Goal: Task Accomplishment & Management: Manage account settings

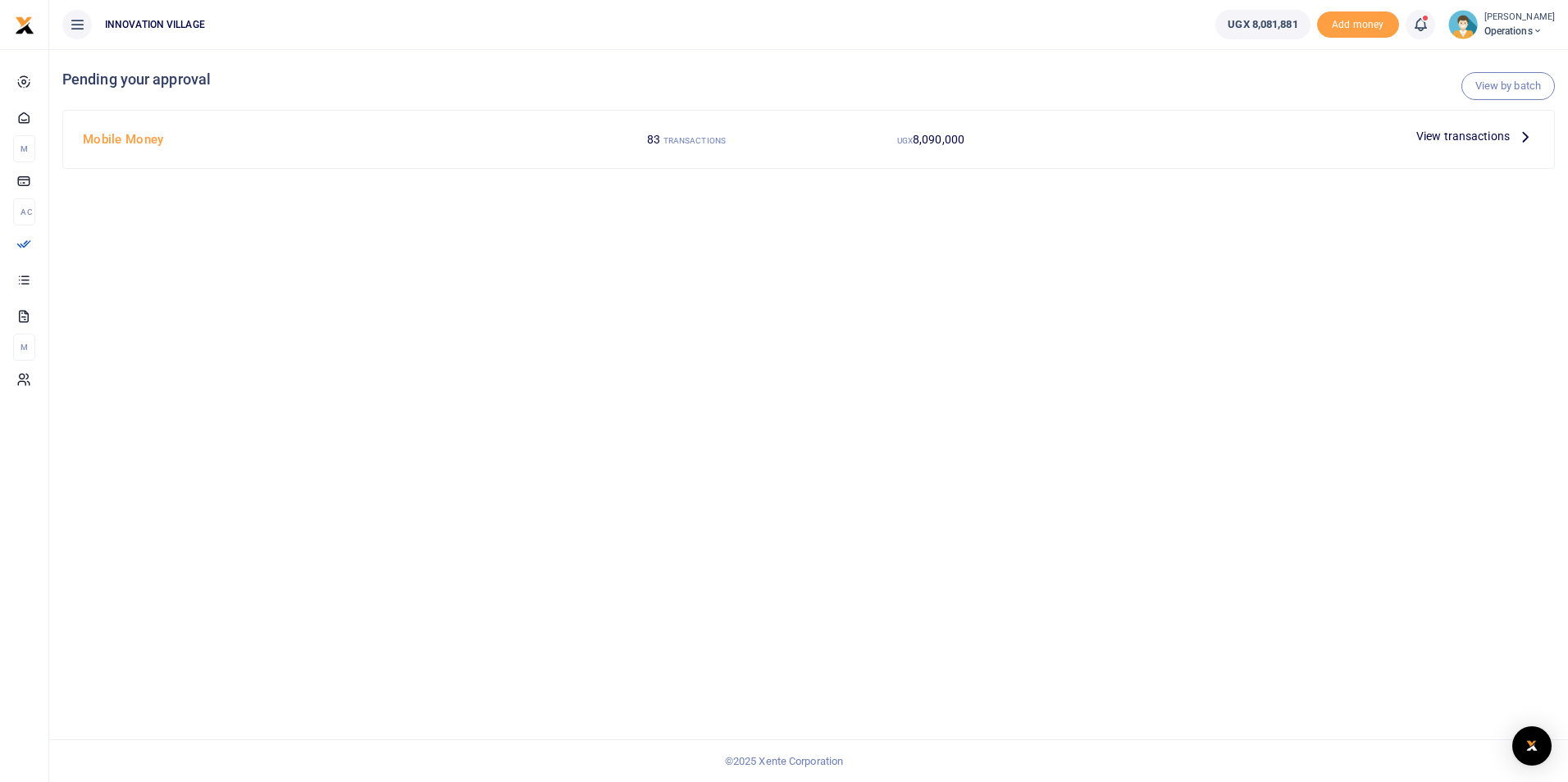
click at [1462, 130] on span "View transactions" at bounding box center [1462, 135] width 93 height 18
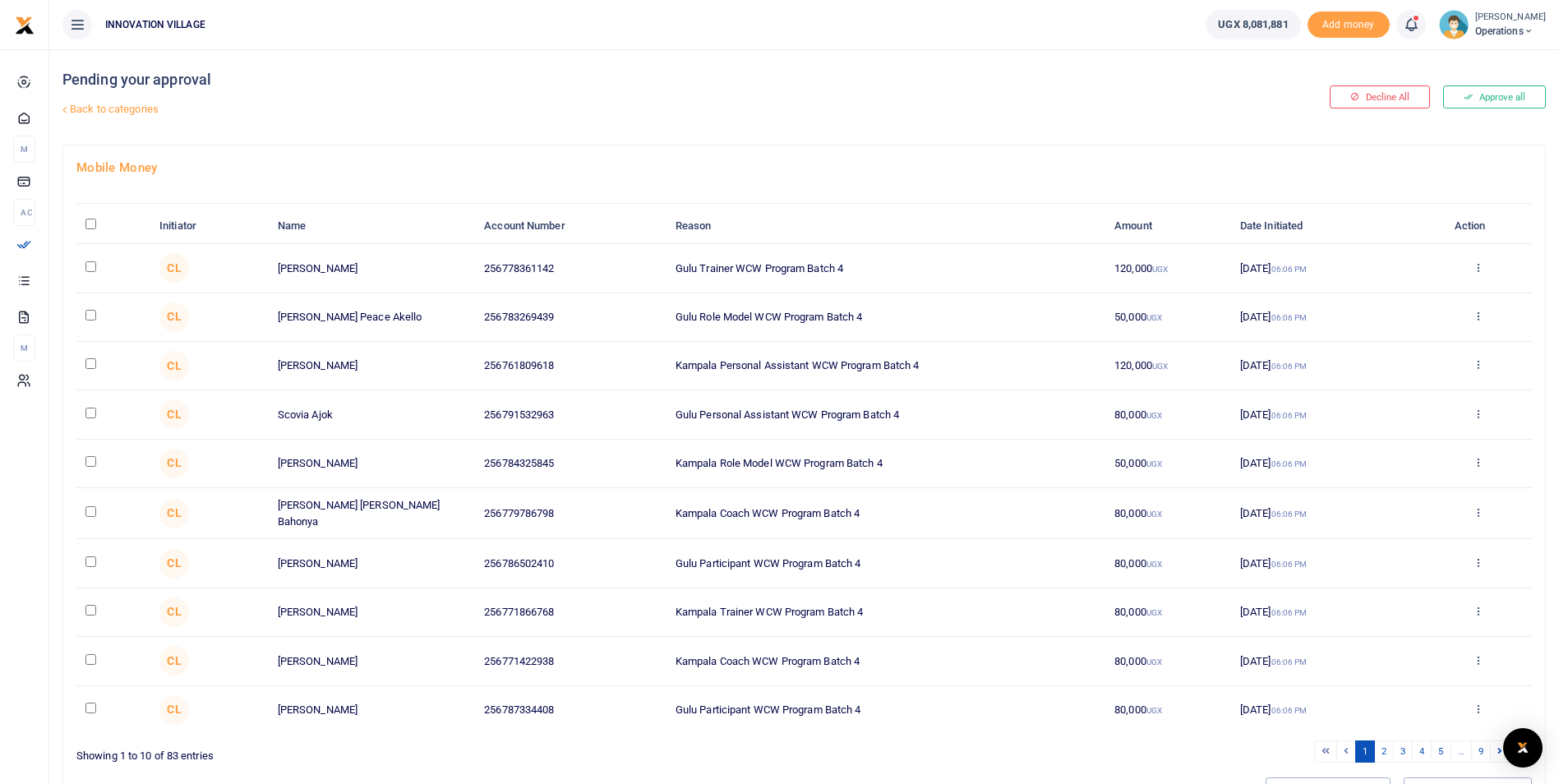
click at [90, 269] on input "checkbox" at bounding box center [91, 267] width 11 height 11
checkbox input "true"
click at [91, 320] on input "checkbox" at bounding box center [91, 315] width 11 height 11
checkbox input "true"
click at [89, 369] on input "checkbox" at bounding box center [91, 363] width 11 height 11
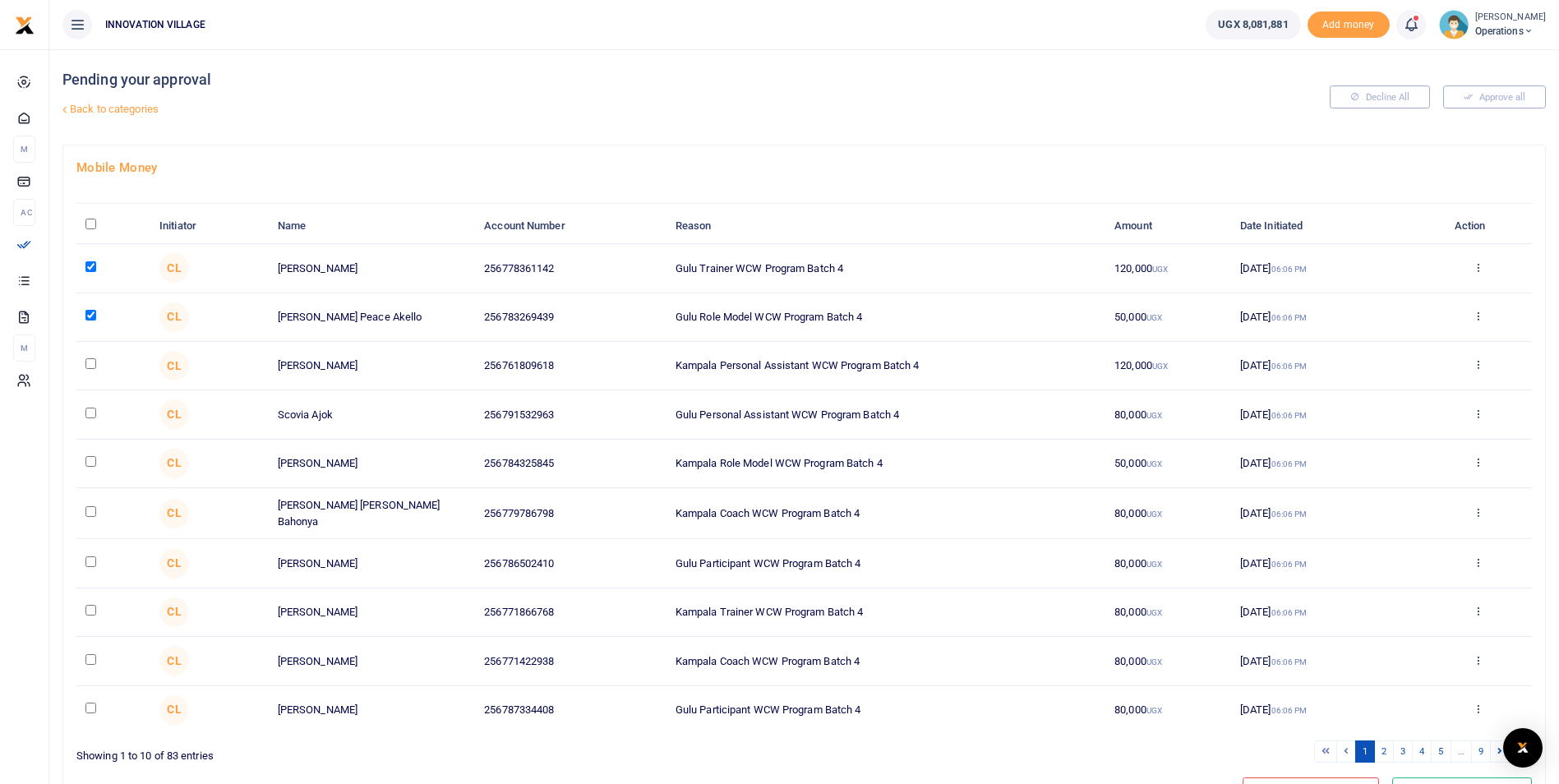
checkbox input "true"
click at [89, 413] on input "checkbox" at bounding box center [91, 413] width 11 height 11
checkbox input "true"
click at [89, 458] on input "checkbox" at bounding box center [91, 461] width 11 height 11
checkbox input "true"
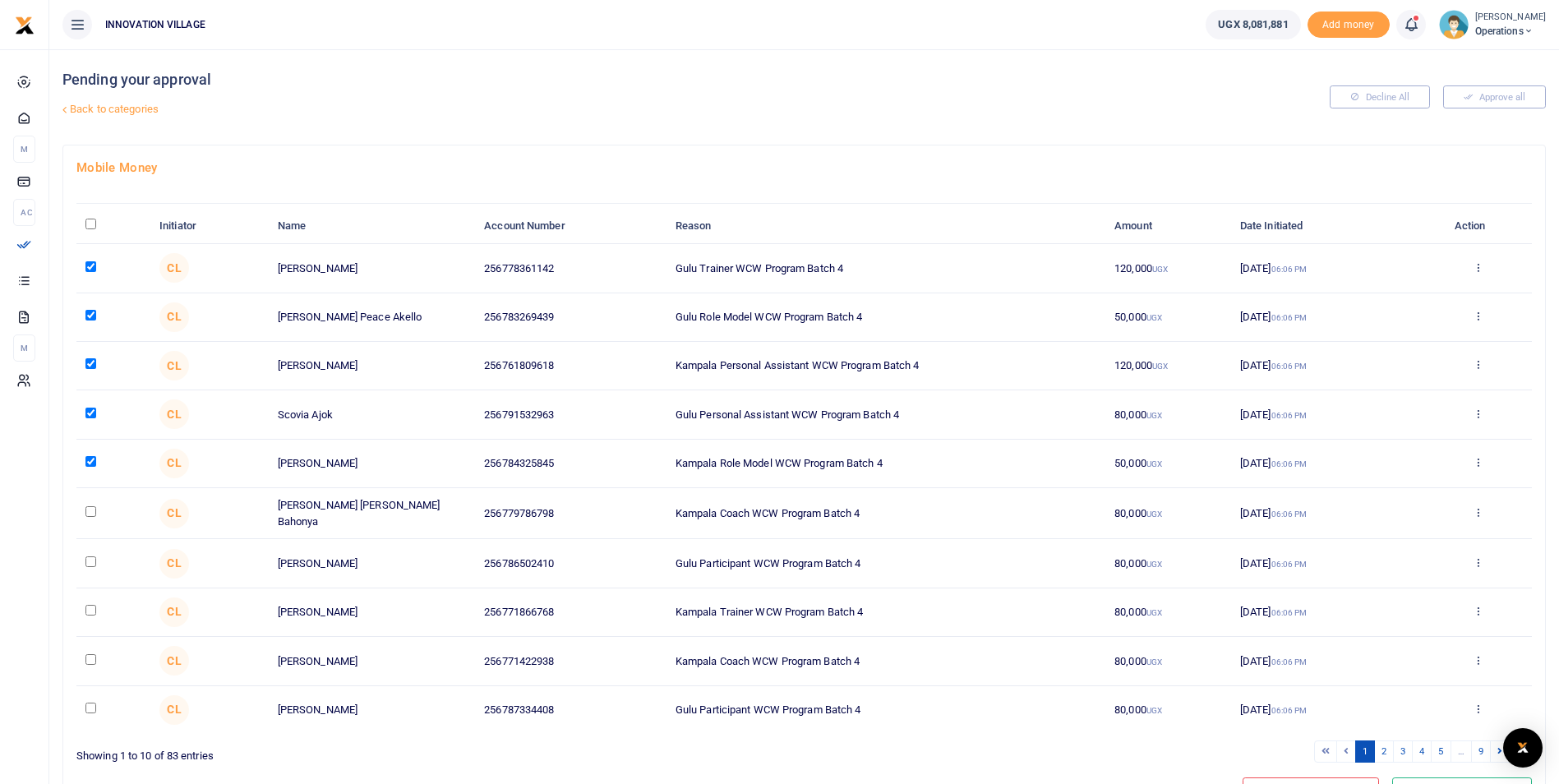
click at [92, 511] on input "checkbox" at bounding box center [91, 511] width 11 height 11
checkbox input "true"
click at [91, 557] on input "checkbox" at bounding box center [91, 561] width 11 height 11
checkbox input "true"
click at [90, 608] on input "checkbox" at bounding box center [91, 610] width 11 height 11
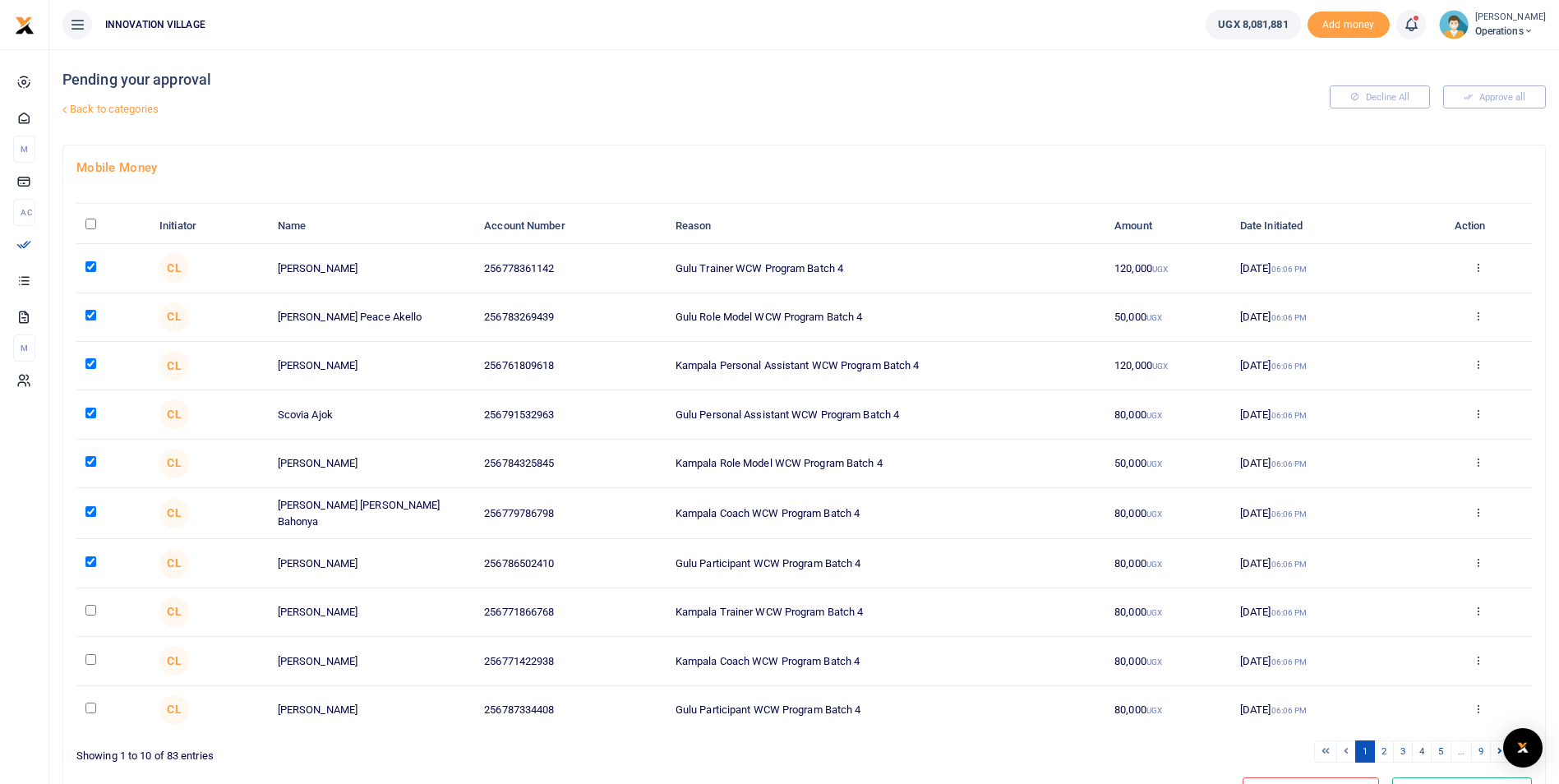
checkbox input "true"
click at [88, 662] on input "checkbox" at bounding box center [91, 660] width 11 height 11
checkbox input "true"
click at [91, 705] on input "checkbox" at bounding box center [91, 707] width 11 height 11
checkbox input "true"
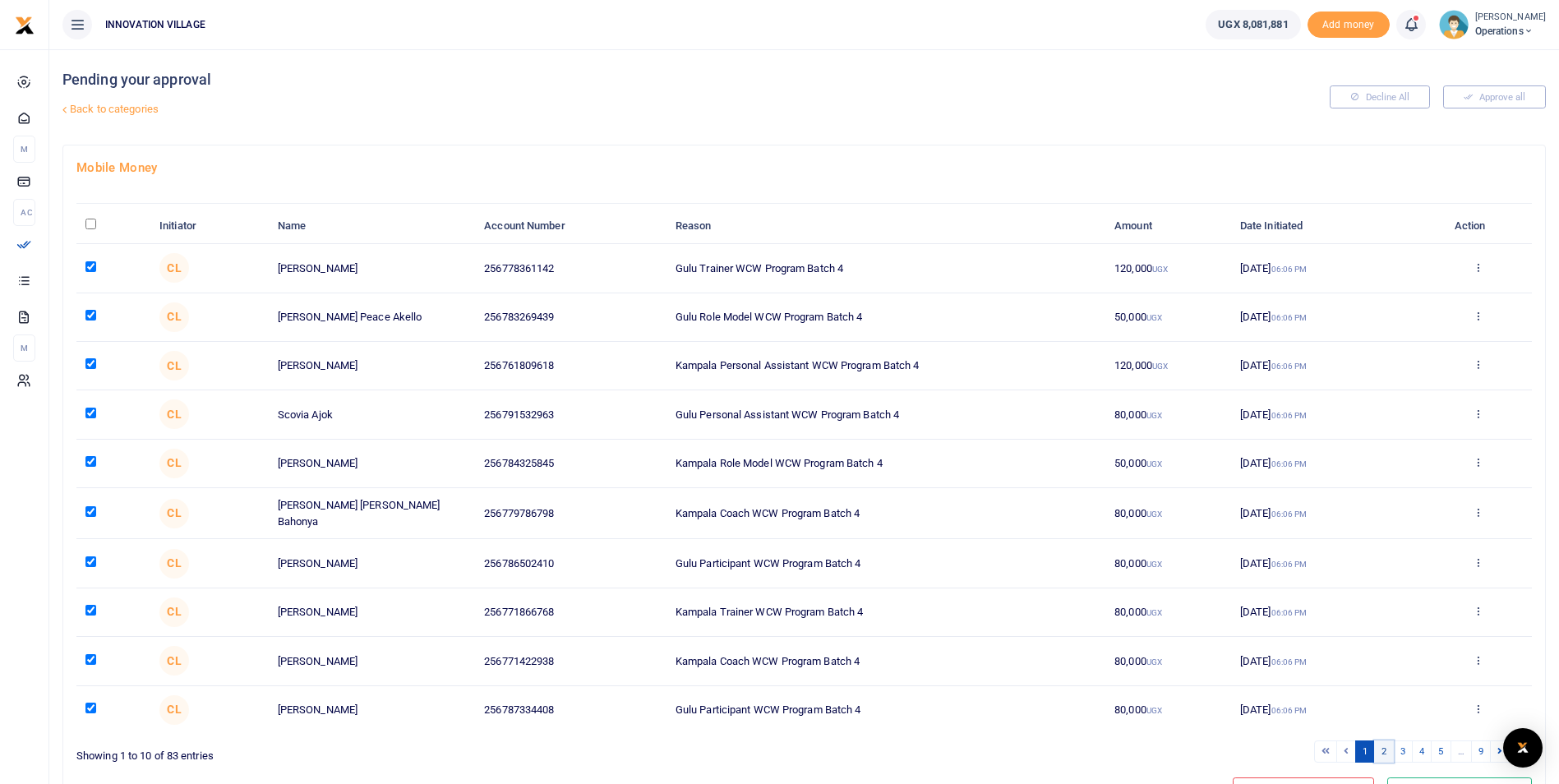
click at [1381, 753] on link "2" at bounding box center [1384, 751] width 19 height 22
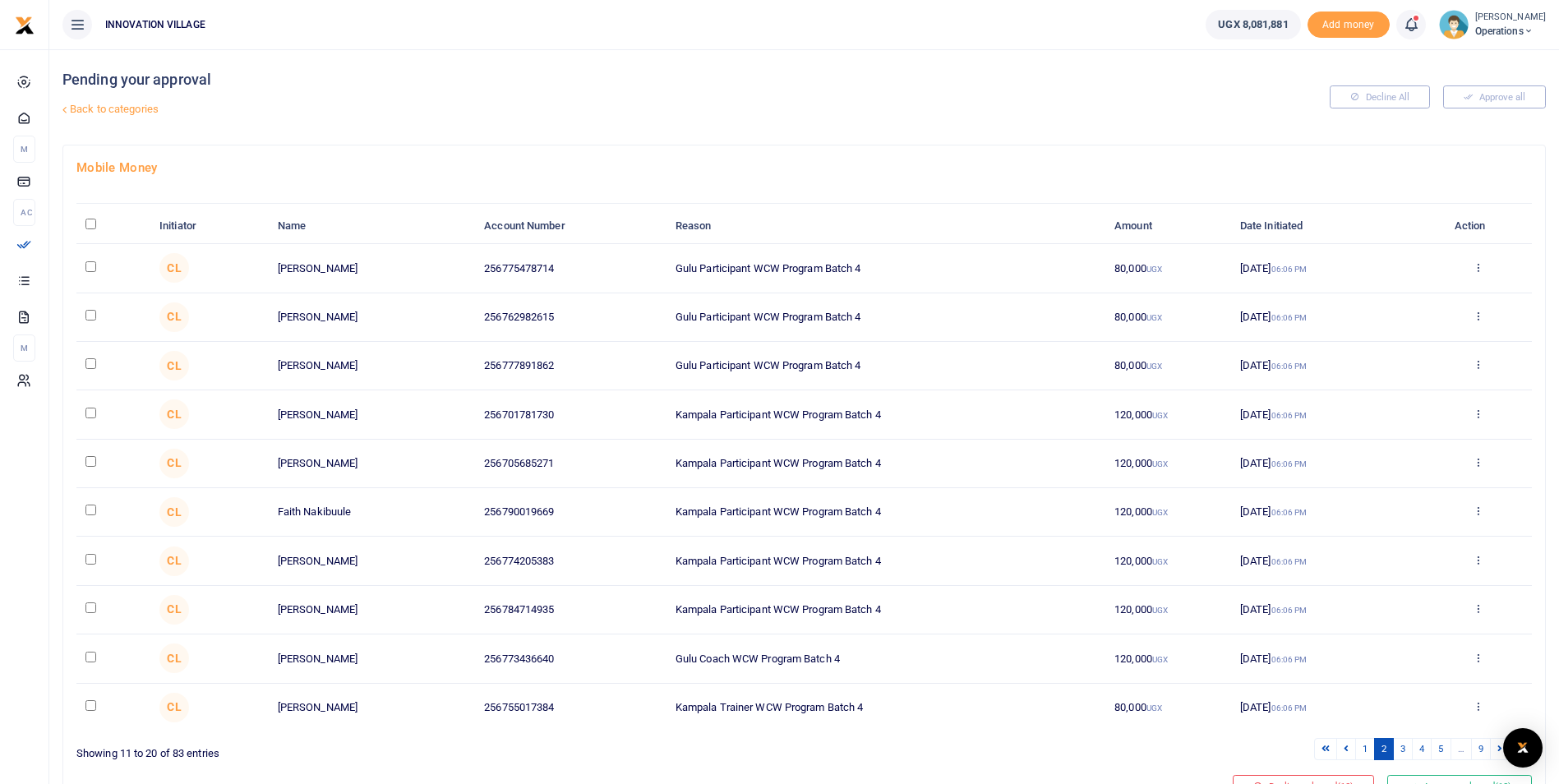
click at [89, 268] on input "checkbox" at bounding box center [91, 267] width 11 height 11
checkbox input "true"
click at [89, 320] on td at bounding box center [114, 318] width 74 height 49
click at [89, 318] on input "checkbox" at bounding box center [91, 315] width 11 height 11
checkbox input "true"
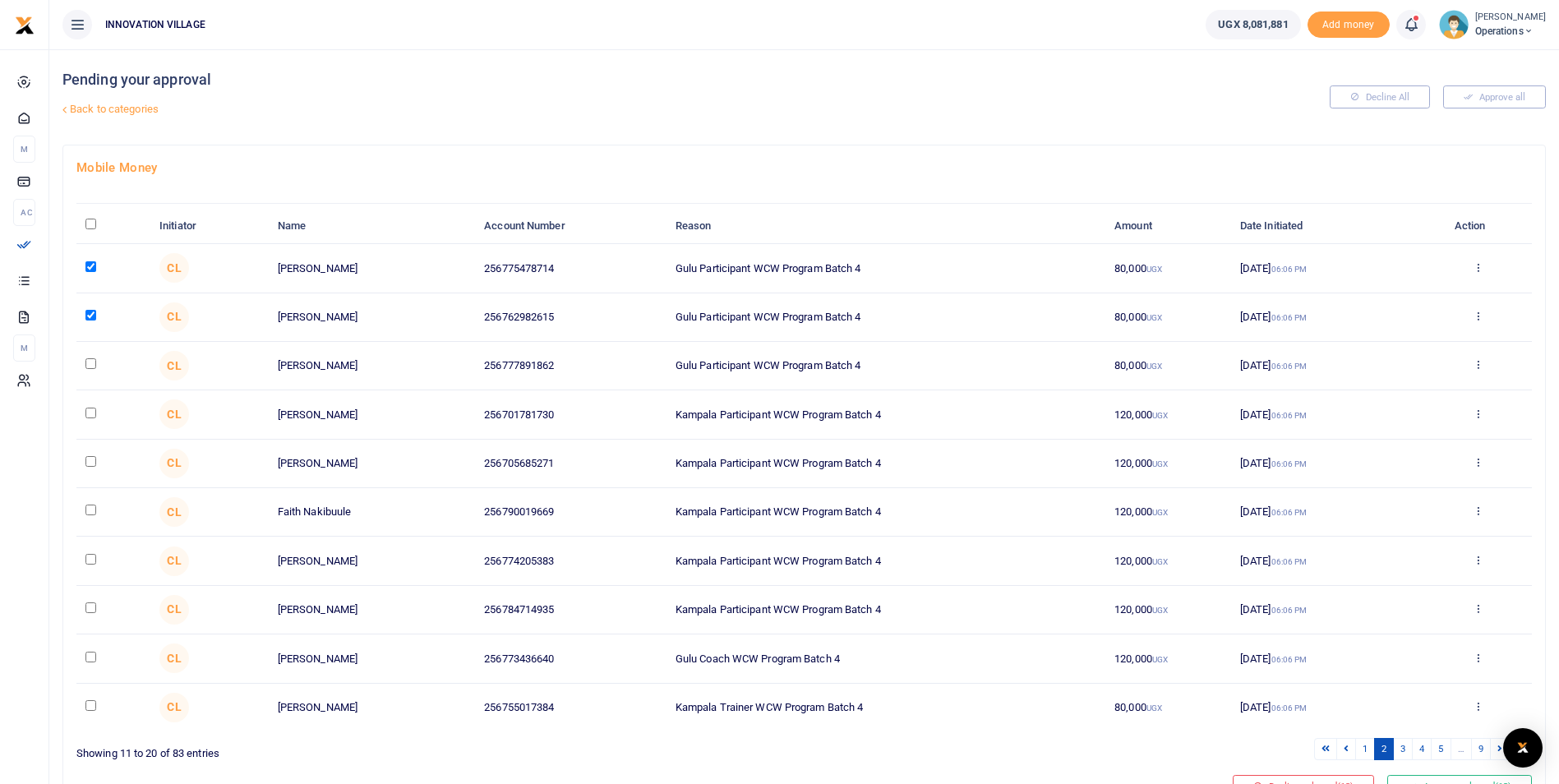
click at [89, 365] on input "checkbox" at bounding box center [91, 363] width 11 height 11
checkbox input "true"
click at [91, 414] on input "checkbox" at bounding box center [91, 413] width 11 height 11
checkbox input "true"
click at [90, 455] on td at bounding box center [114, 464] width 74 height 49
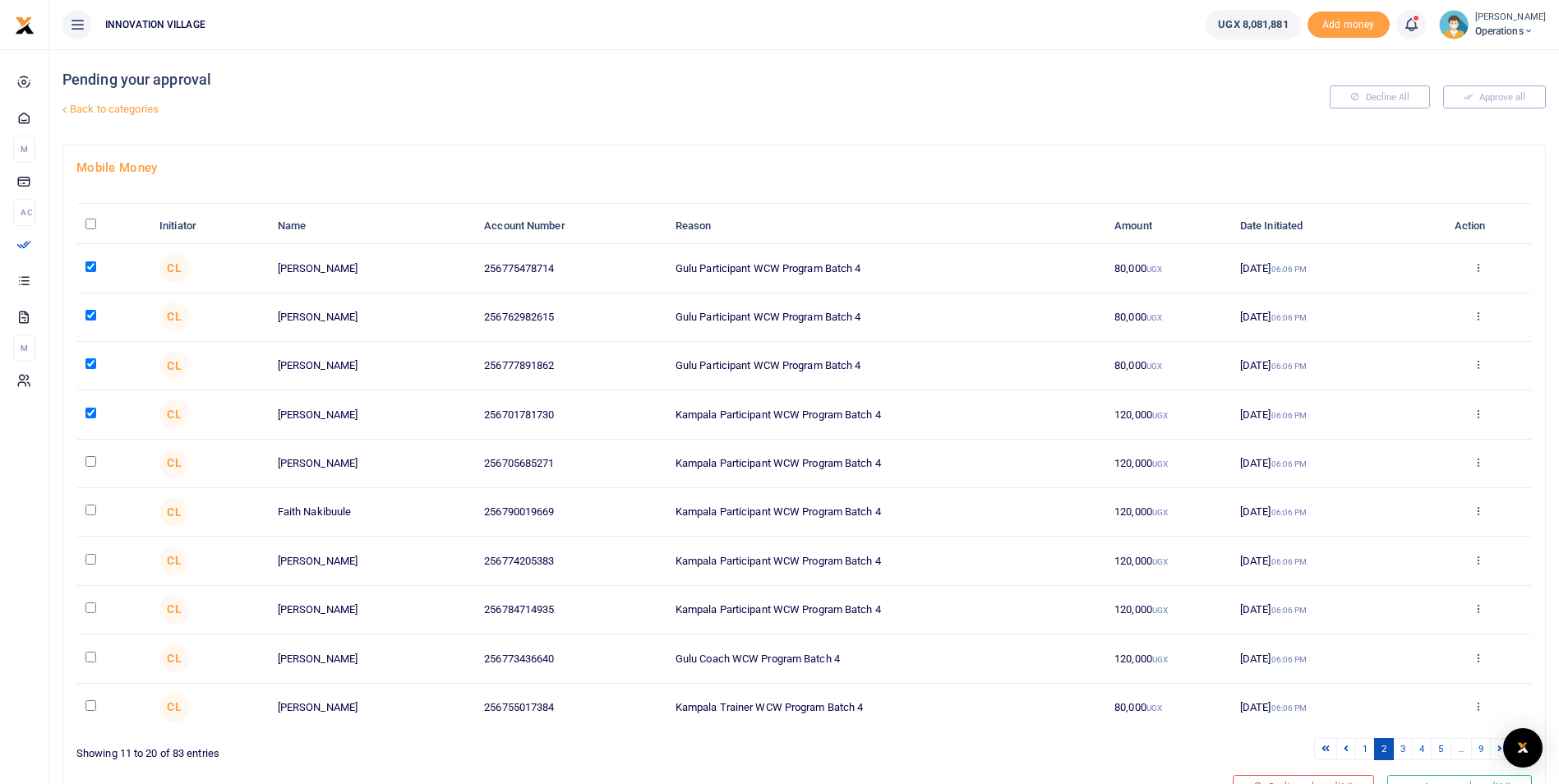
click at [88, 461] on input "checkbox" at bounding box center [91, 461] width 11 height 11
checkbox input "true"
click at [88, 506] on input "checkbox" at bounding box center [91, 510] width 11 height 11
checkbox input "true"
click at [89, 558] on input "checkbox" at bounding box center [91, 559] width 11 height 11
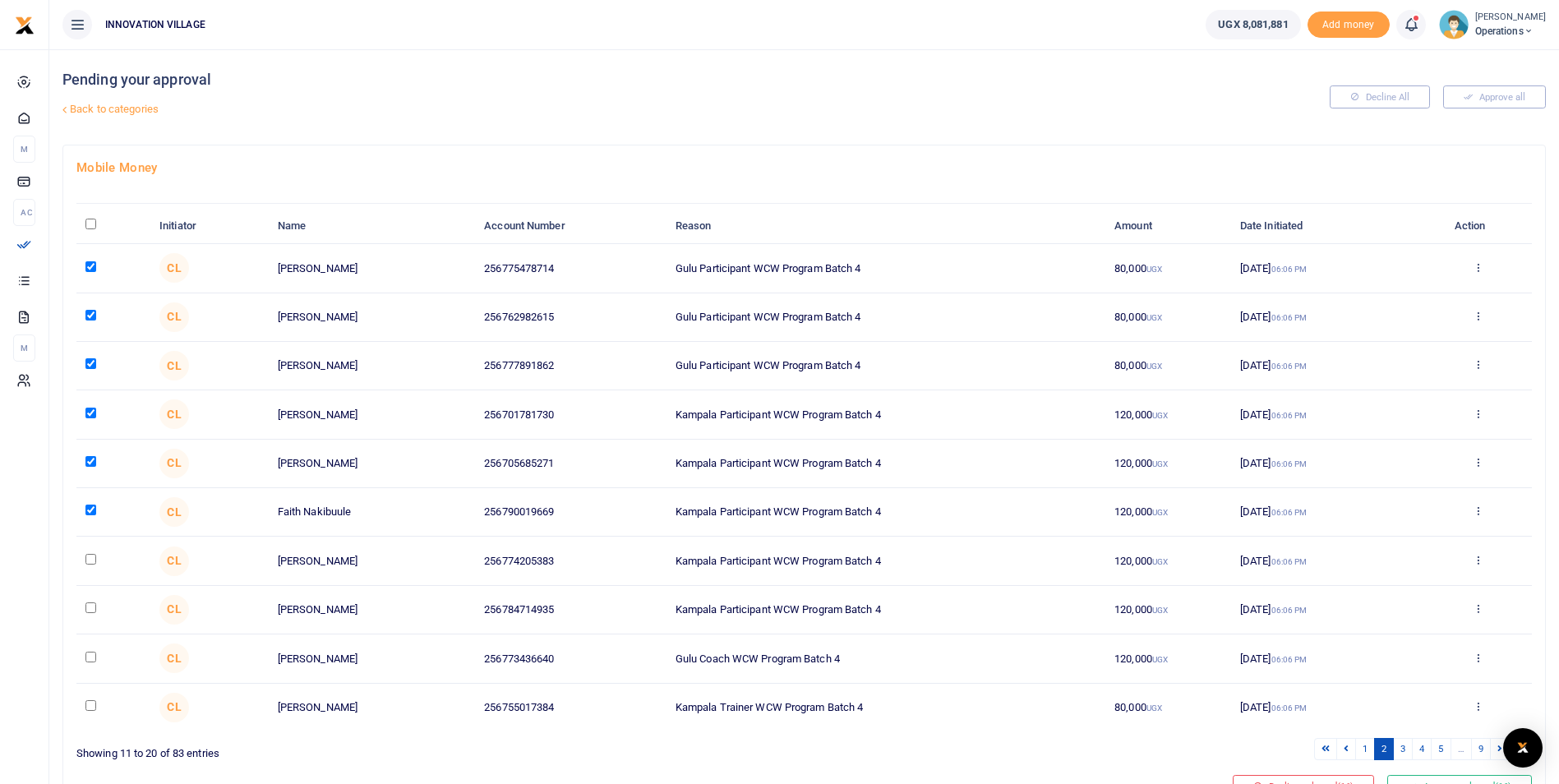
checkbox input "true"
click at [89, 607] on input "checkbox" at bounding box center [91, 607] width 11 height 11
checkbox input "true"
click at [89, 659] on input "checkbox" at bounding box center [91, 657] width 11 height 11
checkbox input "true"
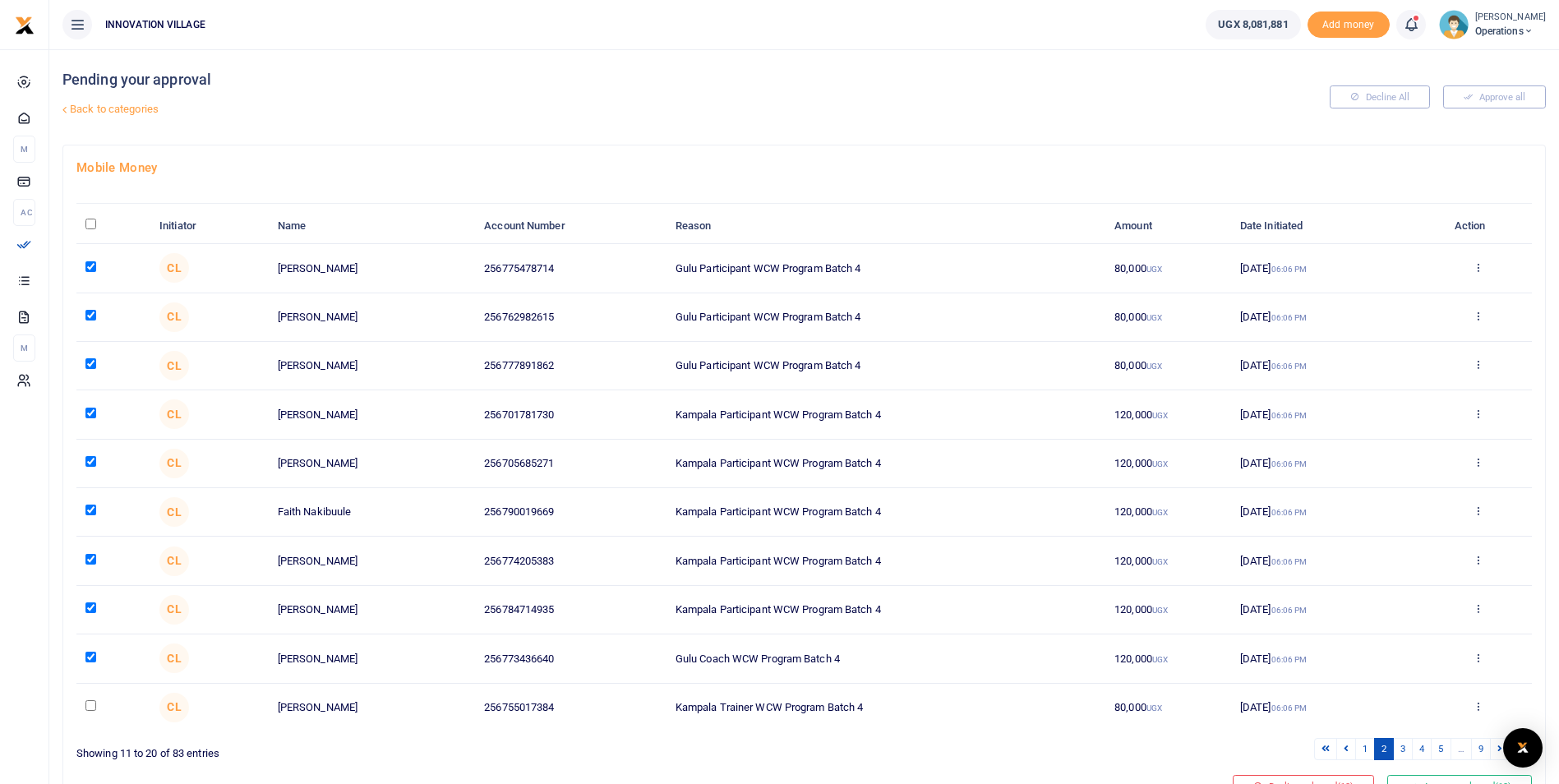
click at [92, 707] on input "checkbox" at bounding box center [91, 705] width 11 height 11
checkbox input "true"
click at [1402, 751] on link "3" at bounding box center [1403, 749] width 19 height 22
click at [92, 266] on input "checkbox" at bounding box center [91, 267] width 11 height 11
checkbox input "true"
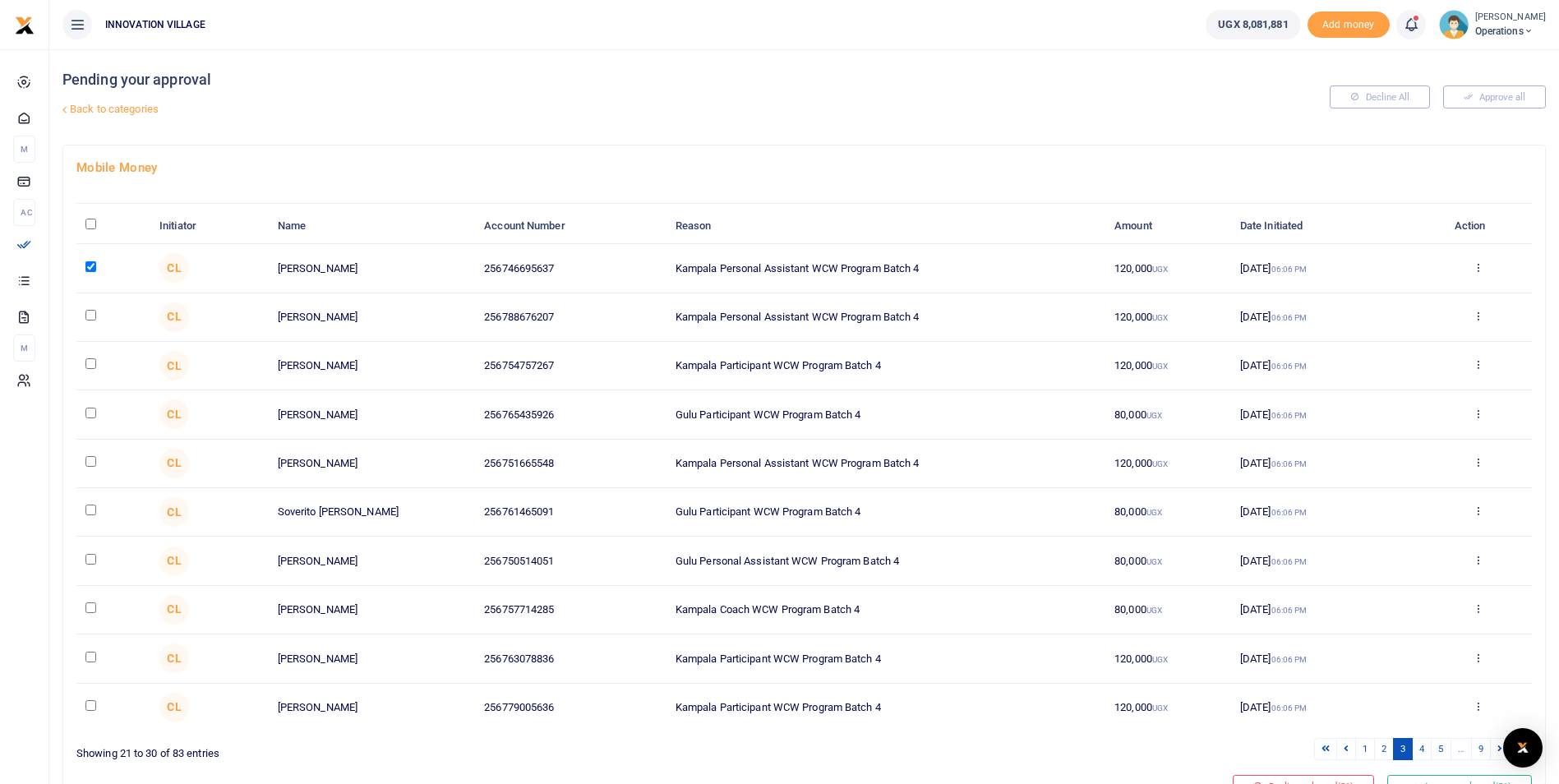
click at [87, 318] on input "checkbox" at bounding box center [91, 315] width 11 height 11
checkbox input "true"
click at [93, 366] on input "checkbox" at bounding box center [91, 363] width 11 height 11
checkbox input "true"
click at [97, 412] on td at bounding box center [114, 415] width 74 height 49
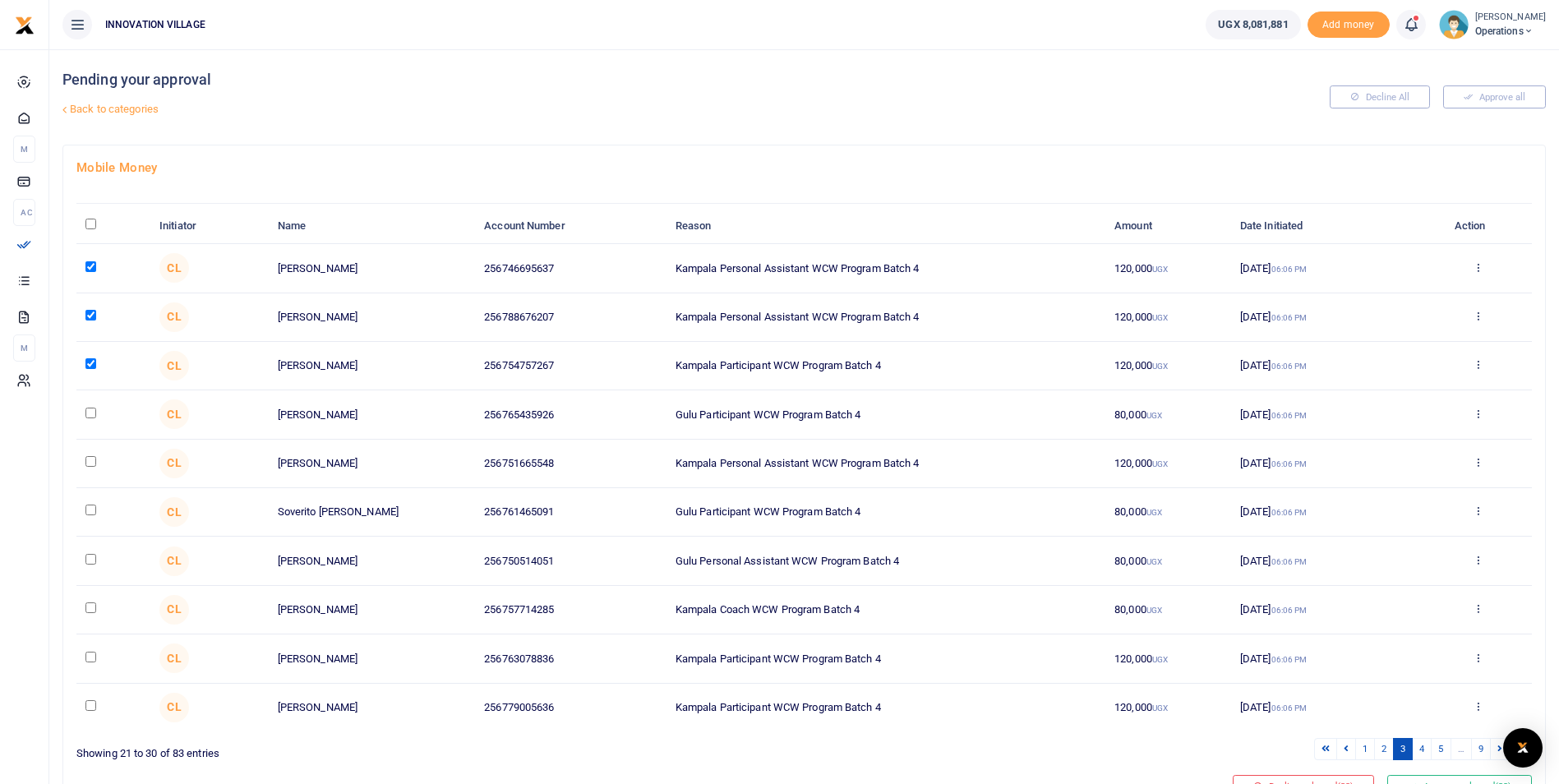
click at [93, 417] on input "checkbox" at bounding box center [91, 413] width 11 height 11
checkbox input "true"
click at [87, 466] on input "checkbox" at bounding box center [91, 461] width 11 height 11
checkbox input "true"
click at [89, 523] on td at bounding box center [114, 512] width 74 height 49
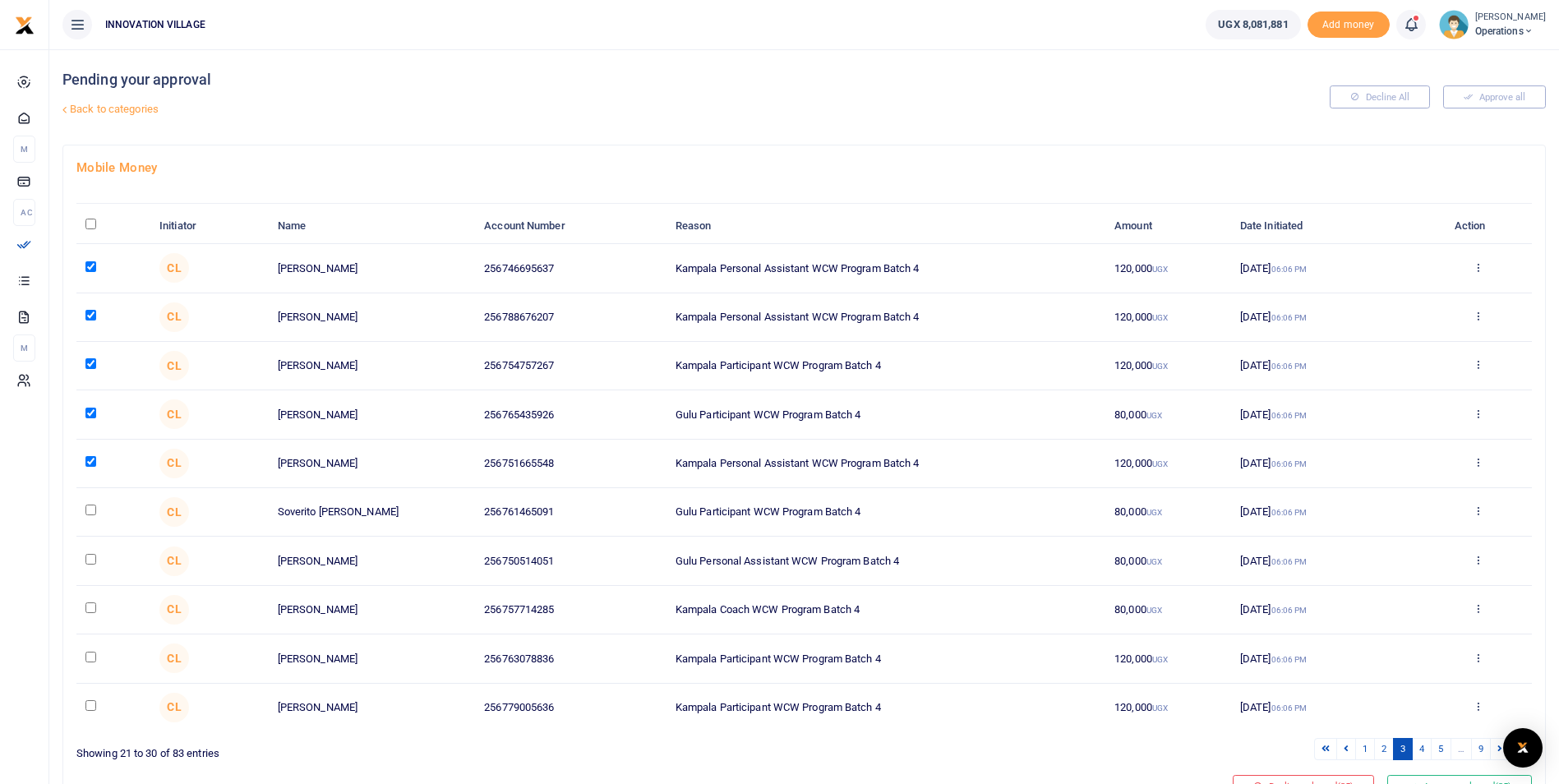
click at [87, 514] on input "checkbox" at bounding box center [91, 510] width 11 height 11
checkbox input "true"
click at [89, 561] on input "checkbox" at bounding box center [91, 559] width 11 height 11
checkbox input "true"
click at [91, 607] on input "checkbox" at bounding box center [91, 607] width 11 height 11
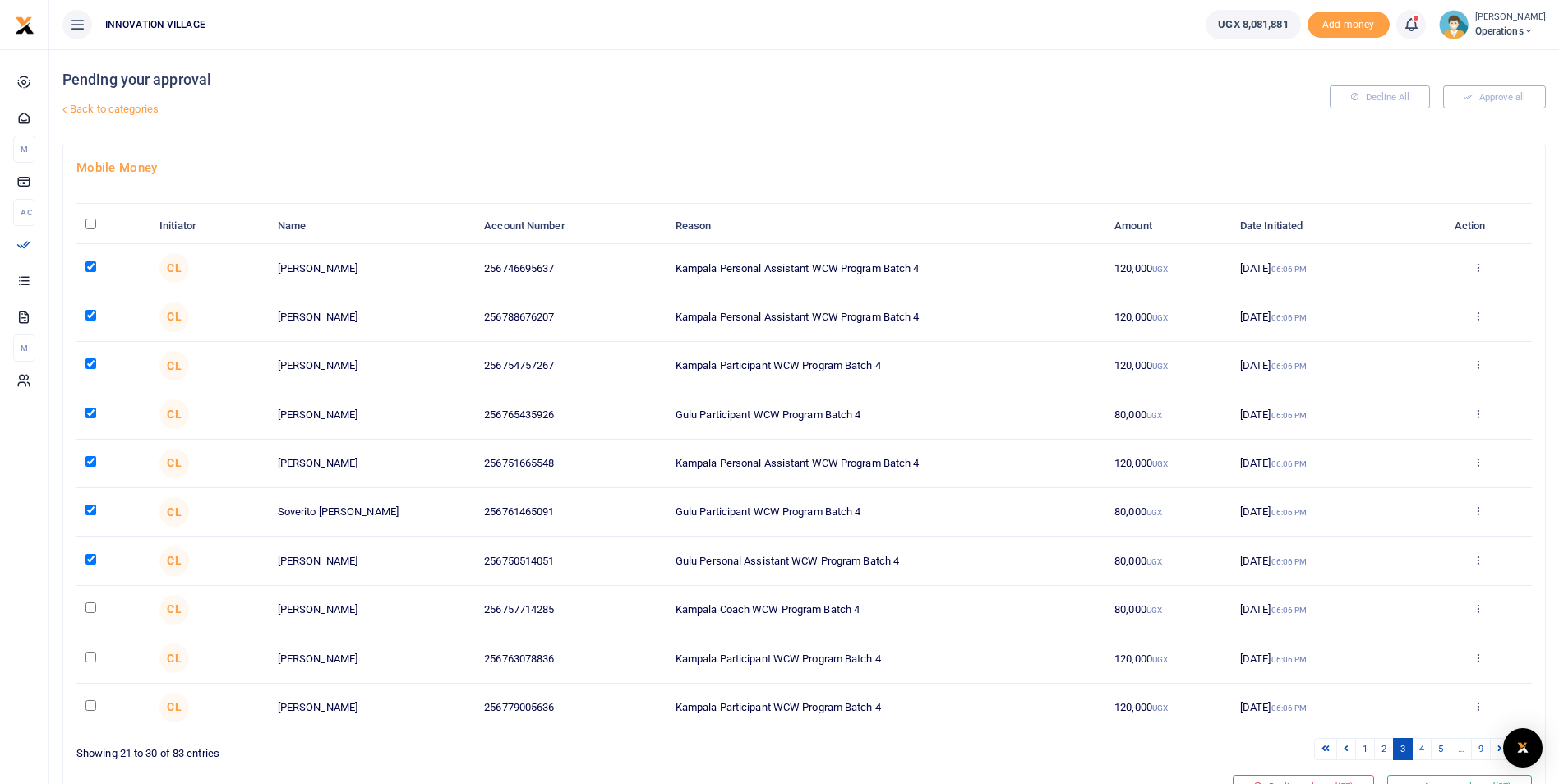
checkbox input "true"
click at [89, 662] on input "checkbox" at bounding box center [91, 657] width 11 height 11
checkbox input "true"
click at [89, 709] on input "checkbox" at bounding box center [91, 705] width 11 height 11
checkbox input "true"
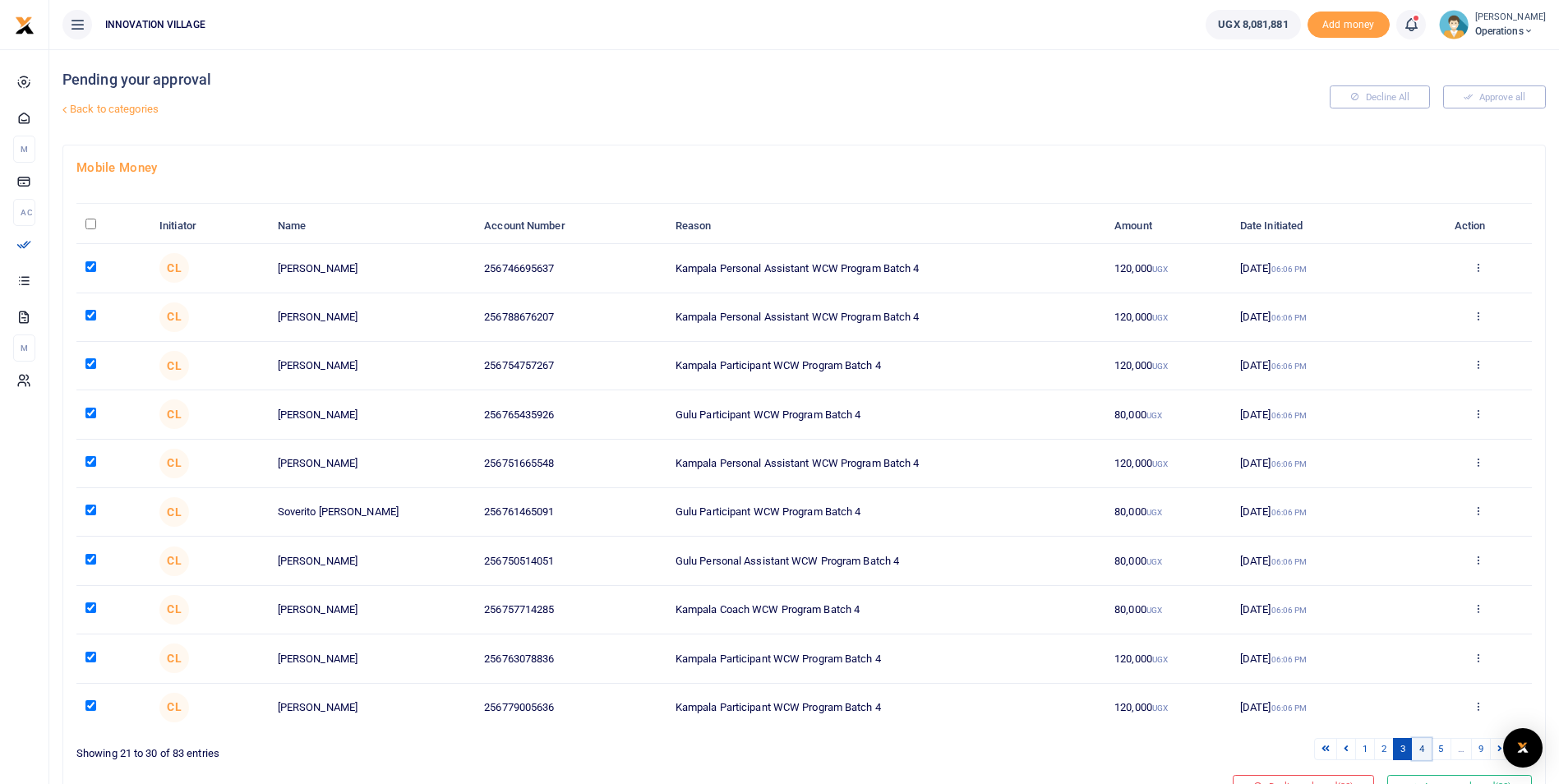
click at [1424, 750] on link "4" at bounding box center [1422, 749] width 19 height 22
click at [89, 267] on input "checkbox" at bounding box center [91, 267] width 11 height 11
checkbox input "true"
click at [87, 323] on td at bounding box center [114, 318] width 74 height 49
click at [91, 314] on input "checkbox" at bounding box center [91, 315] width 11 height 11
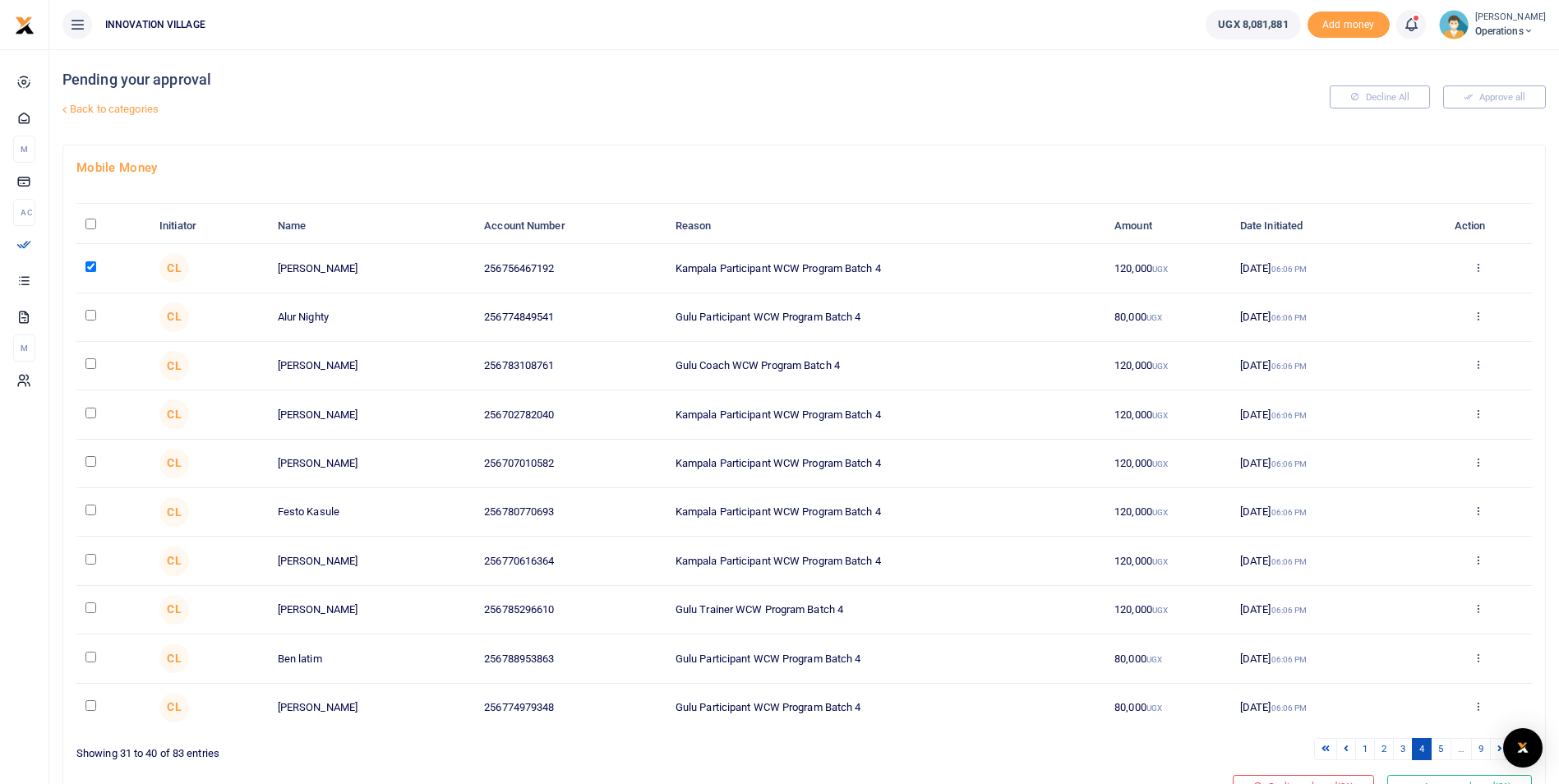
checkbox input "true"
click at [94, 366] on input "checkbox" at bounding box center [91, 363] width 11 height 11
checkbox input "true"
click at [89, 421] on td at bounding box center [114, 415] width 74 height 49
click at [89, 411] on input "checkbox" at bounding box center [91, 413] width 11 height 11
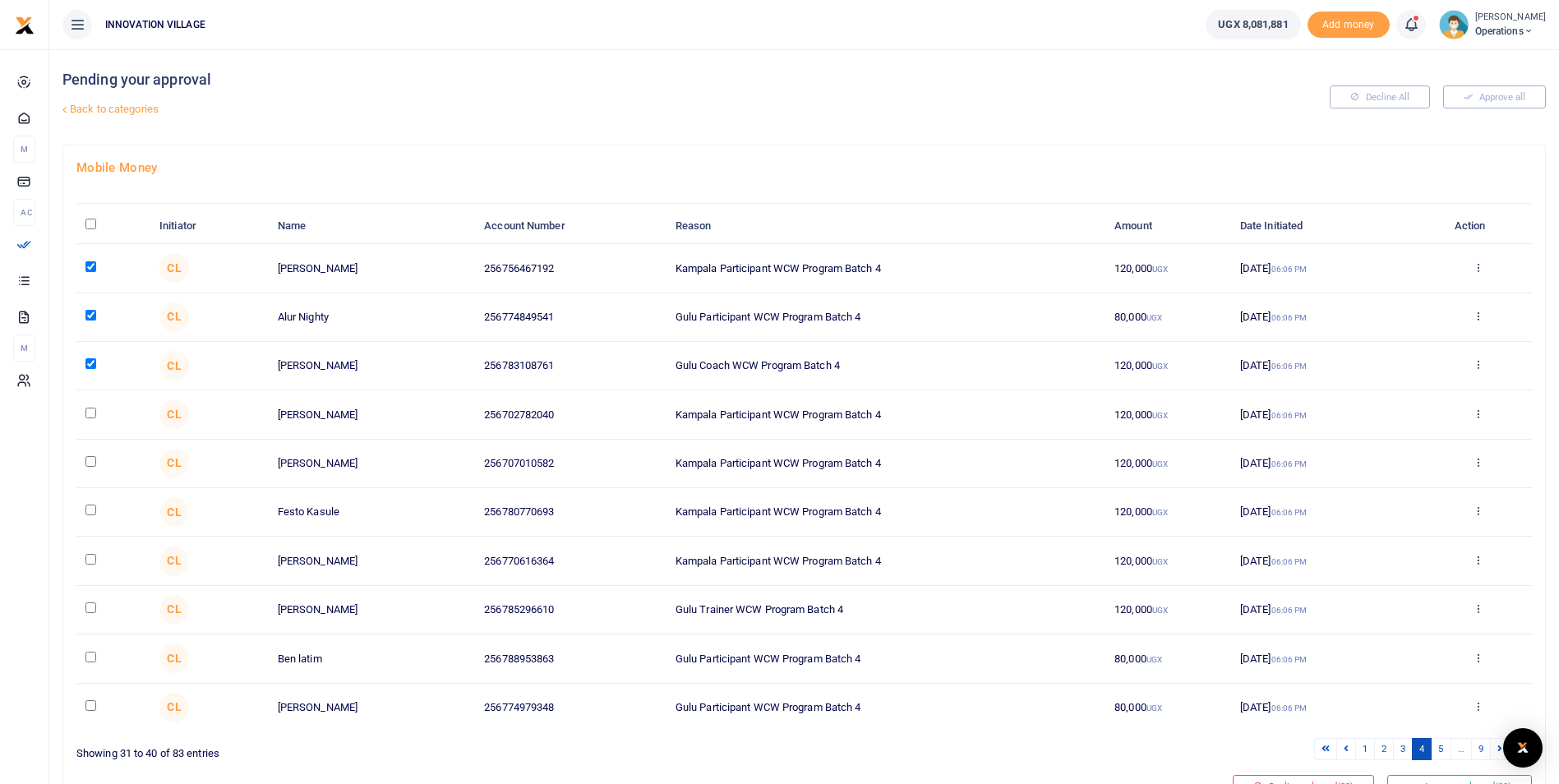
checkbox input "true"
click at [89, 469] on td at bounding box center [114, 464] width 74 height 49
click at [87, 468] on td at bounding box center [114, 464] width 74 height 49
click at [91, 465] on input "checkbox" at bounding box center [91, 461] width 11 height 11
checkbox input "true"
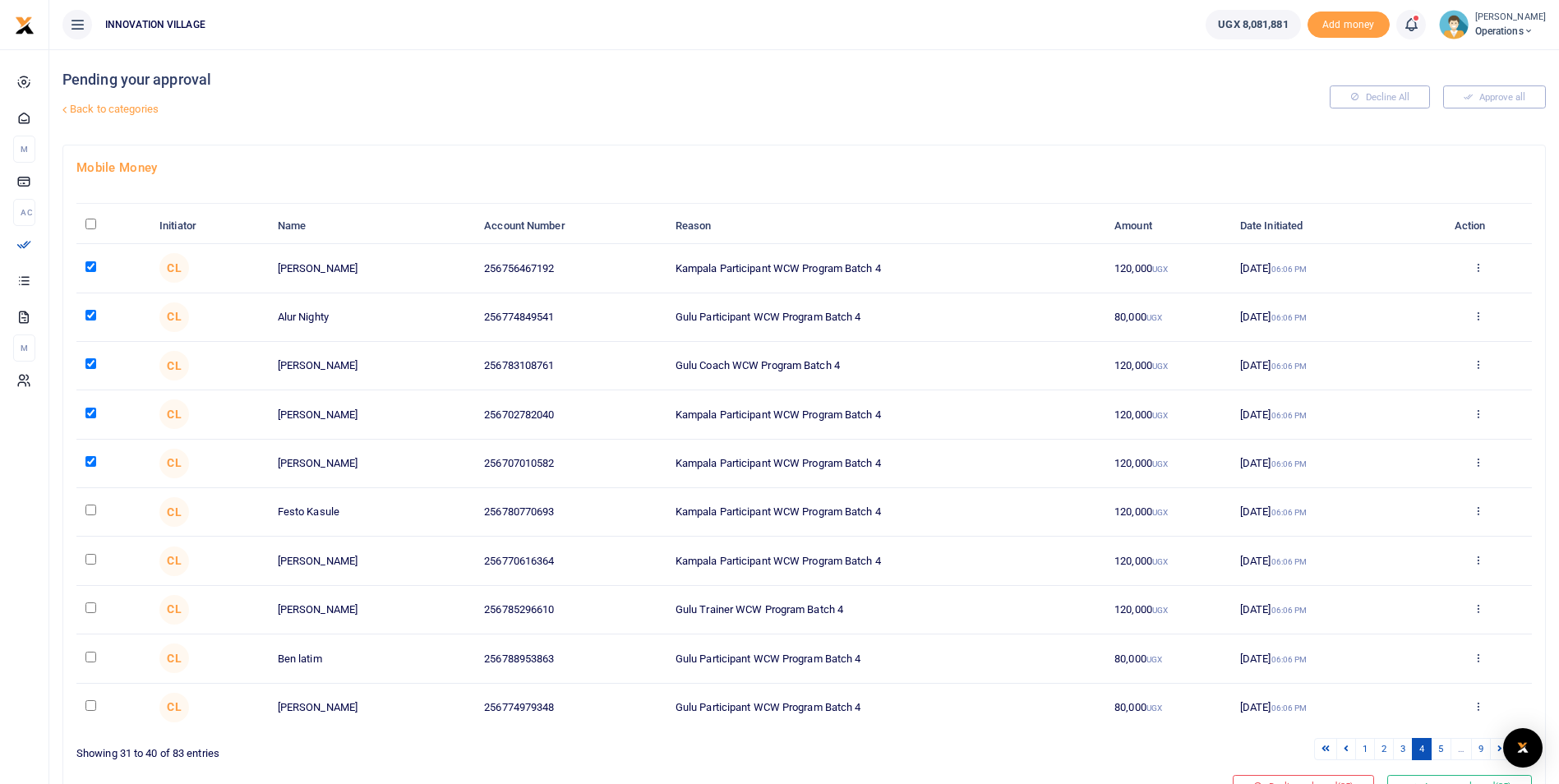
click at [88, 507] on input "checkbox" at bounding box center [91, 510] width 11 height 11
checkbox input "true"
click at [89, 559] on input "checkbox" at bounding box center [91, 559] width 11 height 11
checkbox input "true"
click at [89, 603] on input "checkbox" at bounding box center [91, 607] width 11 height 11
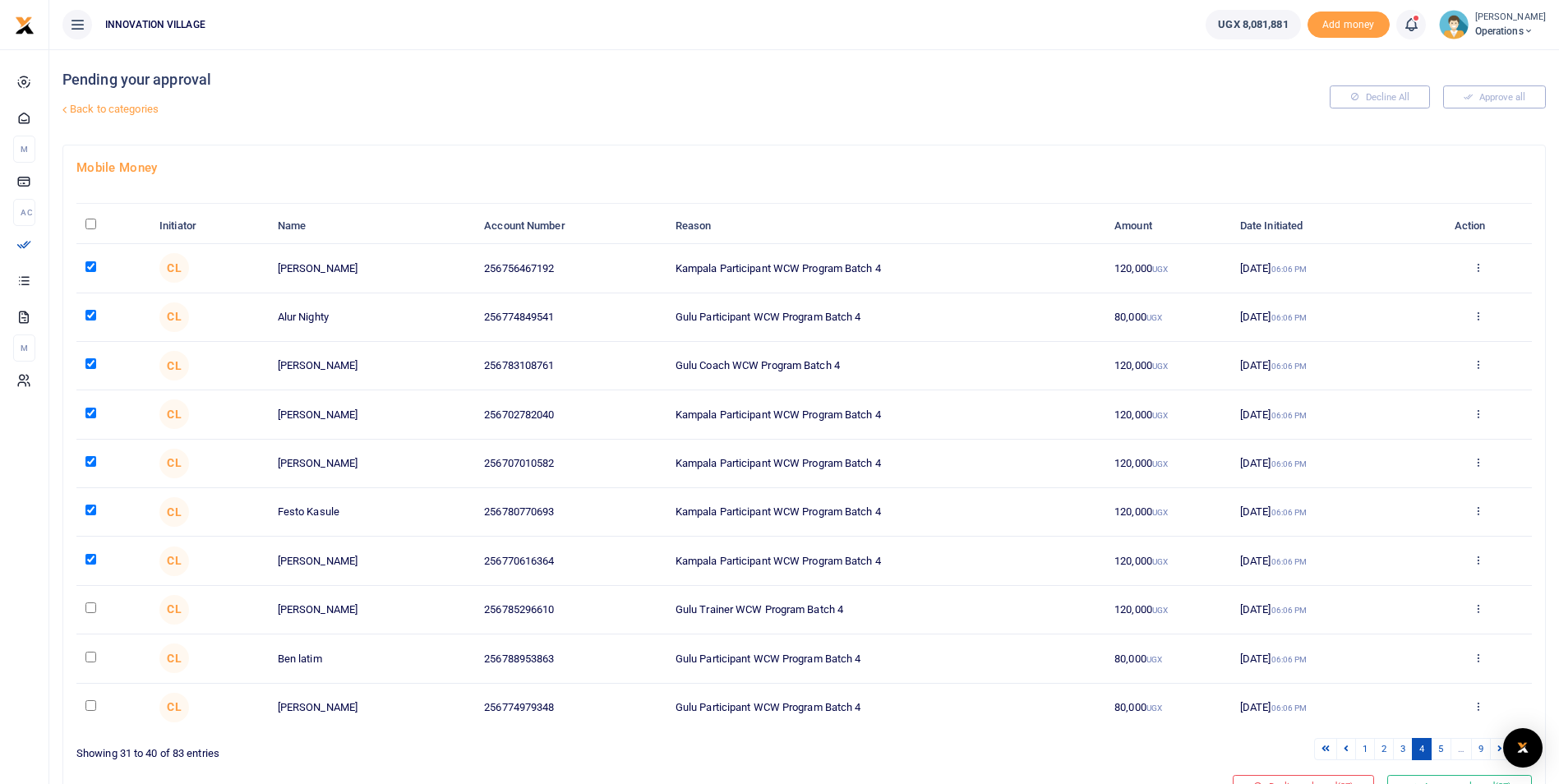
checkbox input "true"
click at [88, 662] on input "checkbox" at bounding box center [91, 657] width 11 height 11
checkbox input "true"
click at [90, 705] on input "checkbox" at bounding box center [91, 705] width 11 height 11
checkbox input "true"
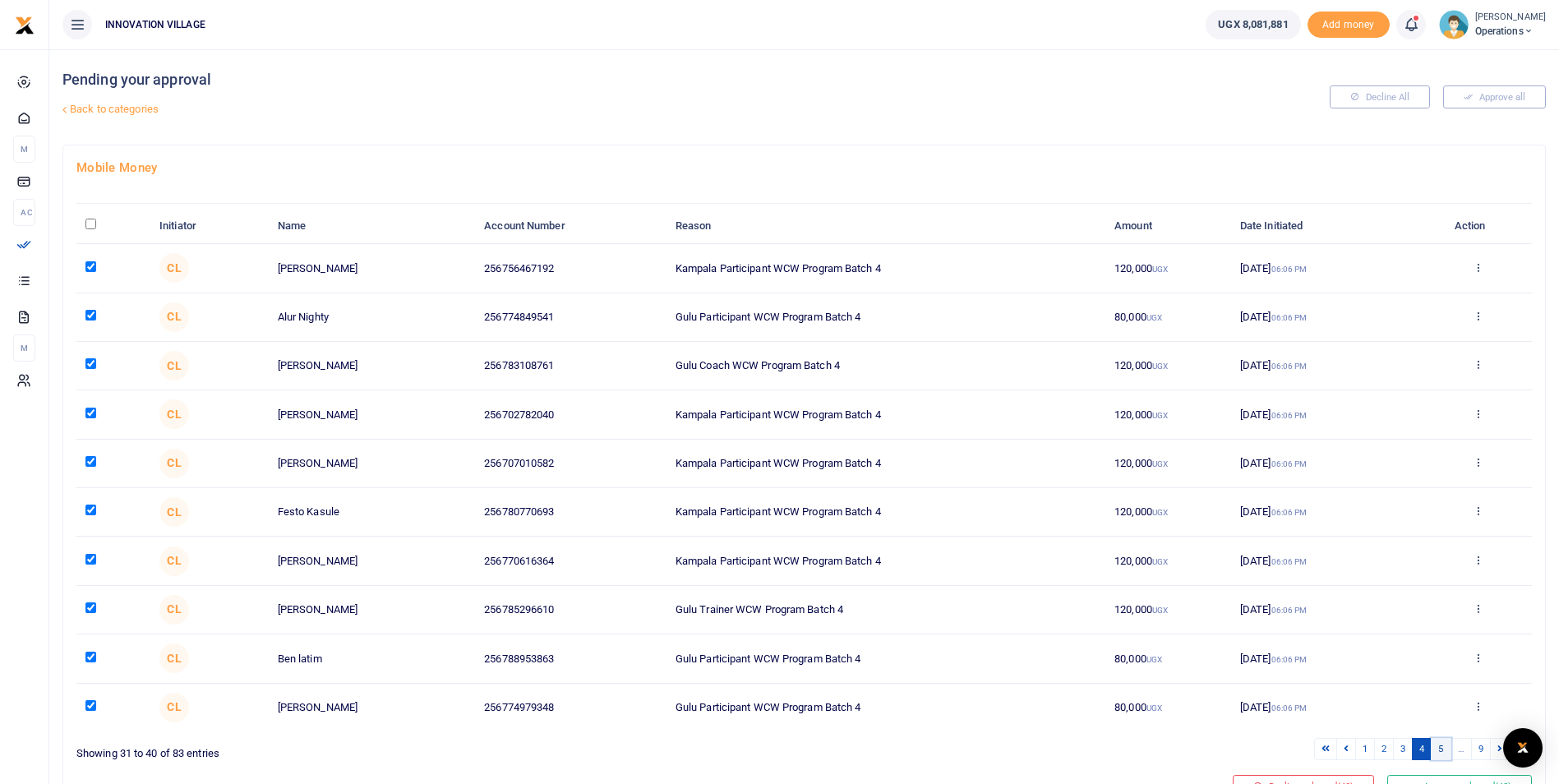
click at [1441, 754] on link "5" at bounding box center [1440, 749] width 19 height 22
click at [93, 267] on input "checkbox" at bounding box center [91, 267] width 11 height 11
checkbox input "true"
click at [89, 317] on input "checkbox" at bounding box center [91, 315] width 11 height 11
checkbox input "true"
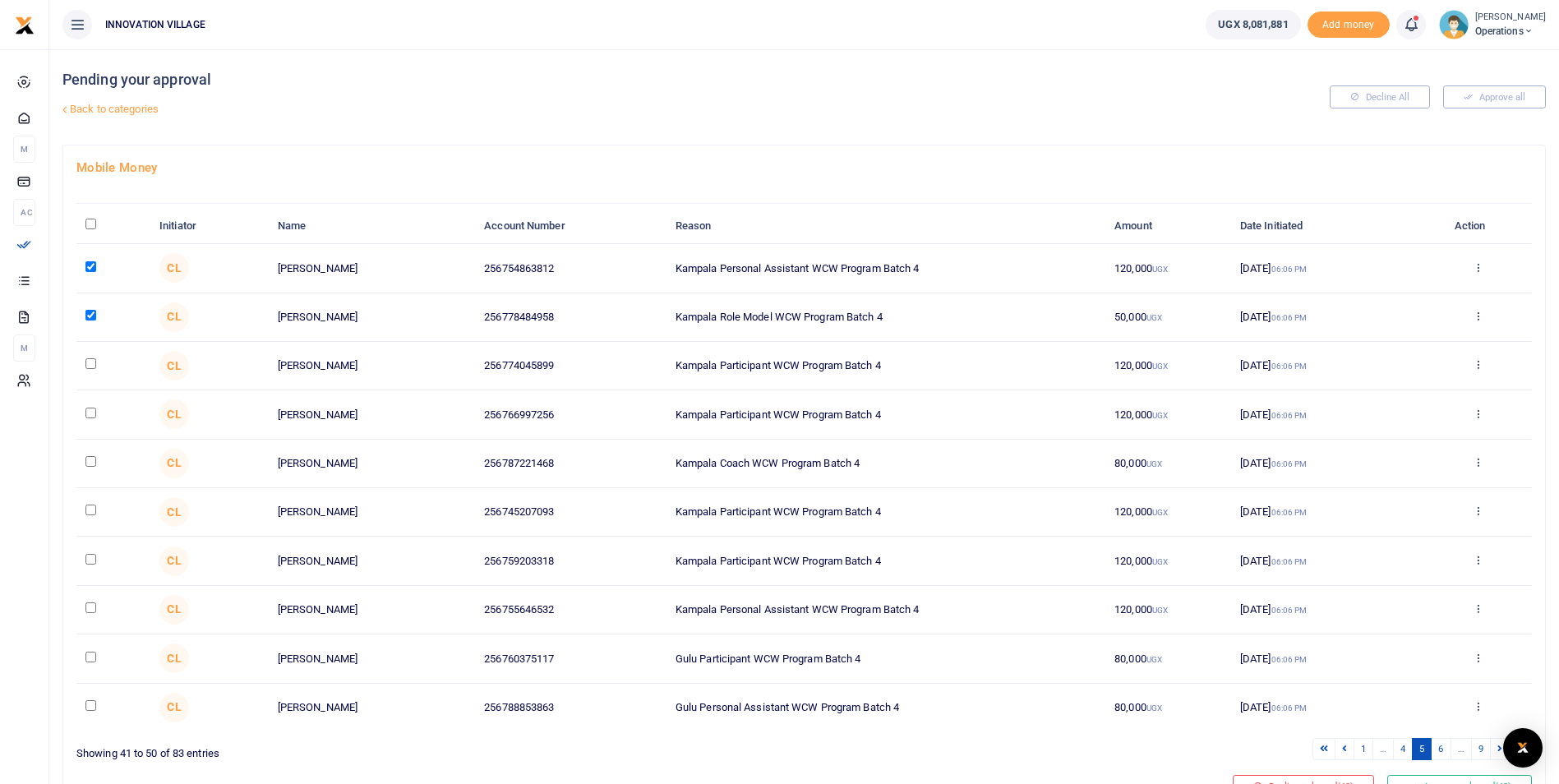
click at [89, 373] on td at bounding box center [114, 366] width 74 height 49
click at [89, 366] on input "checkbox" at bounding box center [91, 363] width 11 height 11
checkbox input "true"
click at [93, 419] on td at bounding box center [114, 415] width 74 height 49
click at [89, 411] on input "checkbox" at bounding box center [91, 413] width 11 height 11
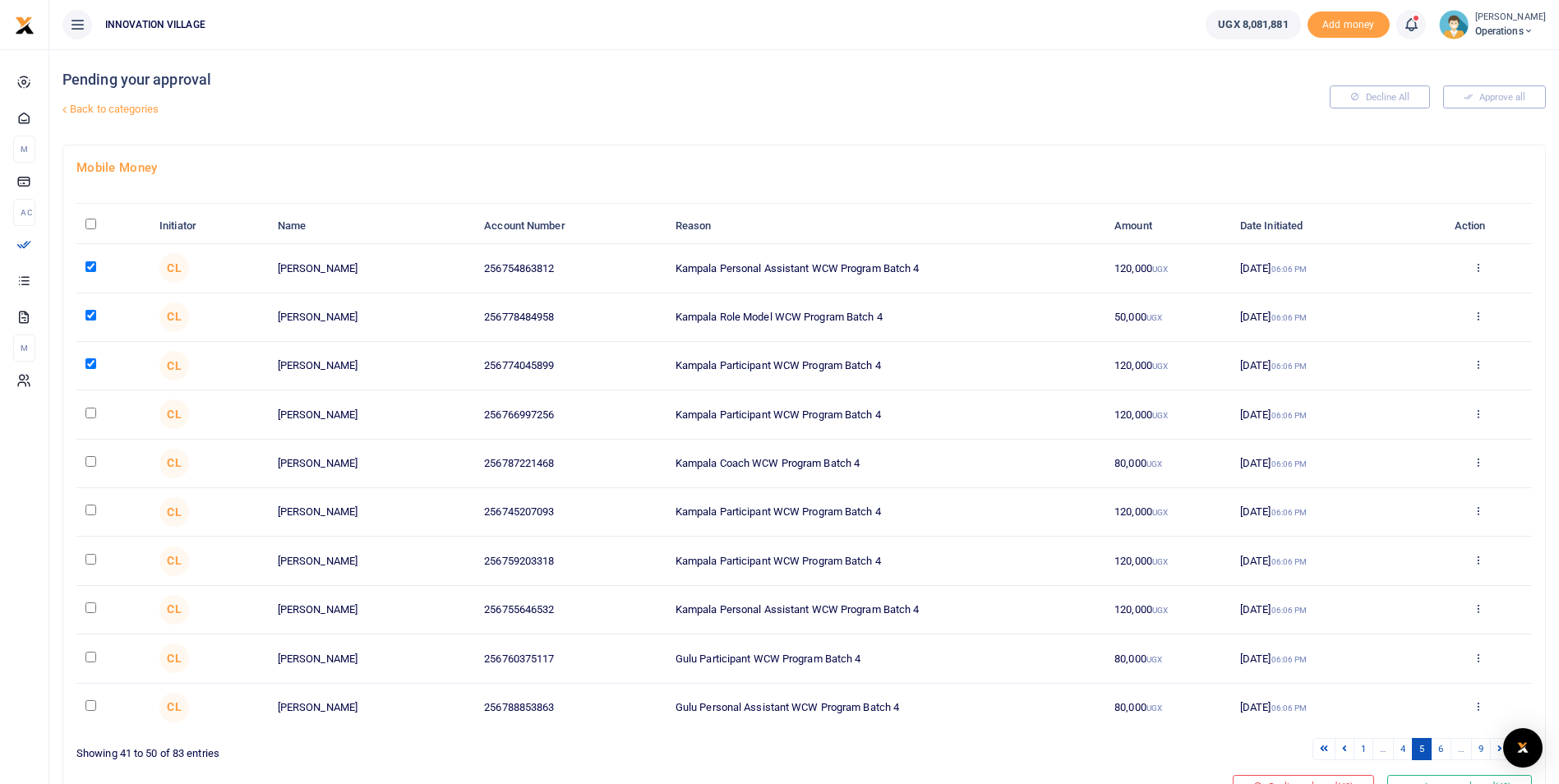
checkbox input "true"
click at [90, 465] on input "checkbox" at bounding box center [91, 461] width 11 height 11
checkbox input "true"
click at [91, 511] on input "checkbox" at bounding box center [91, 510] width 11 height 11
checkbox input "true"
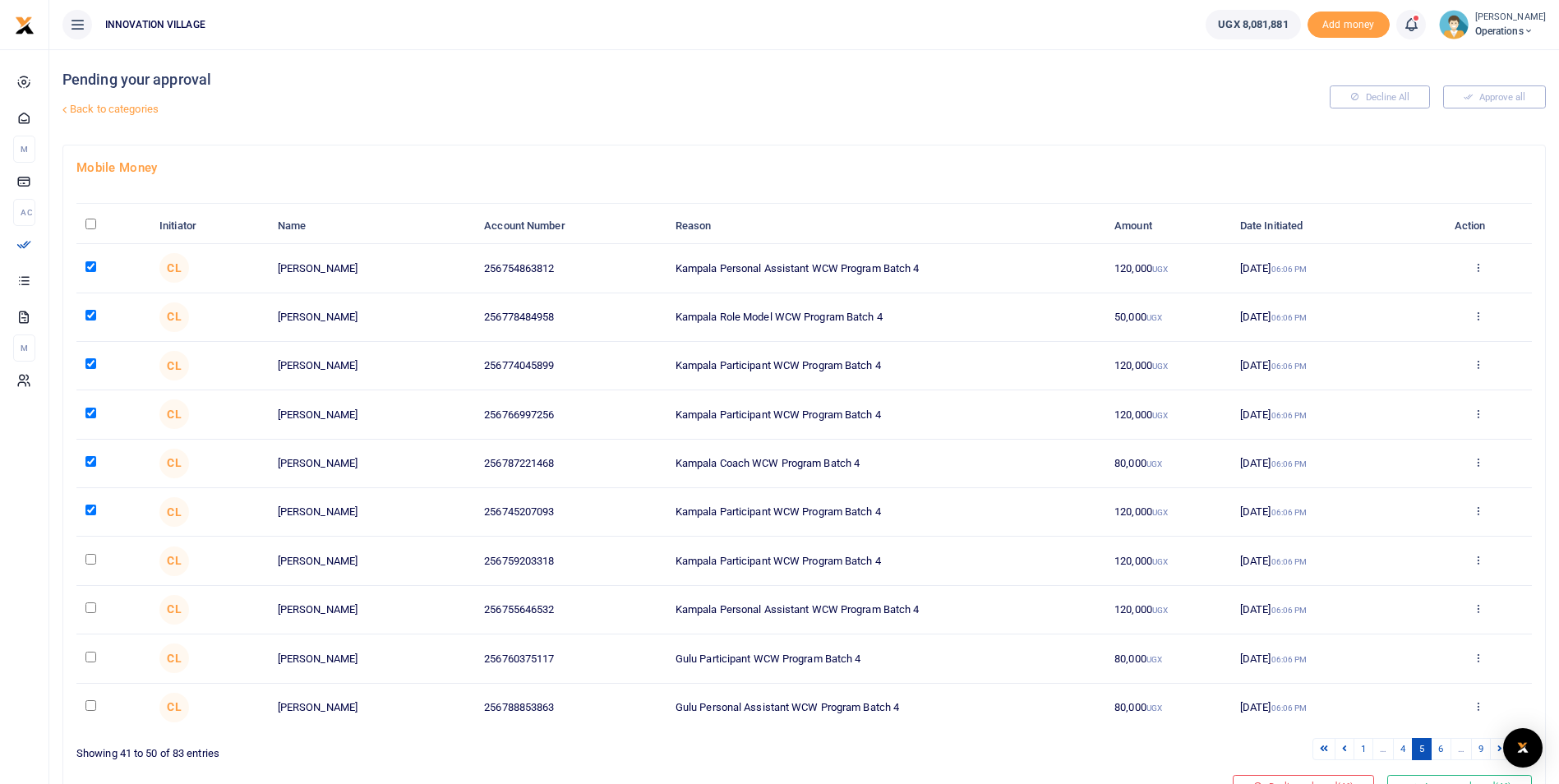
click at [89, 555] on input "checkbox" at bounding box center [91, 559] width 11 height 11
checkbox input "true"
click at [89, 610] on input "checkbox" at bounding box center [91, 607] width 11 height 11
checkbox input "true"
click at [91, 655] on input "checkbox" at bounding box center [91, 657] width 11 height 11
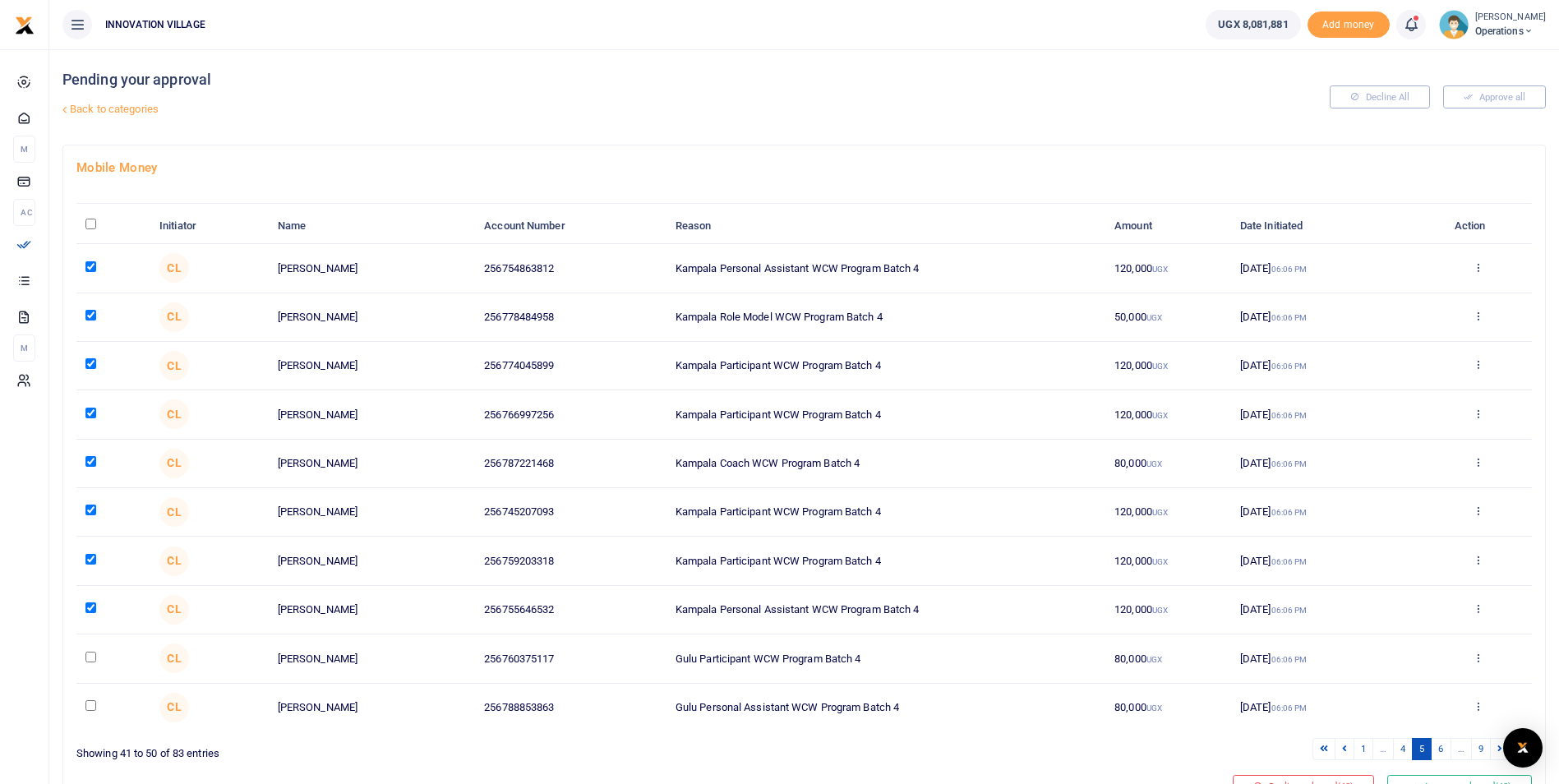
checkbox input "true"
click at [84, 700] on td at bounding box center [114, 707] width 74 height 48
click at [93, 708] on input "checkbox" at bounding box center [91, 705] width 11 height 11
checkbox input "true"
click at [1441, 749] on link "6" at bounding box center [1440, 749] width 19 height 22
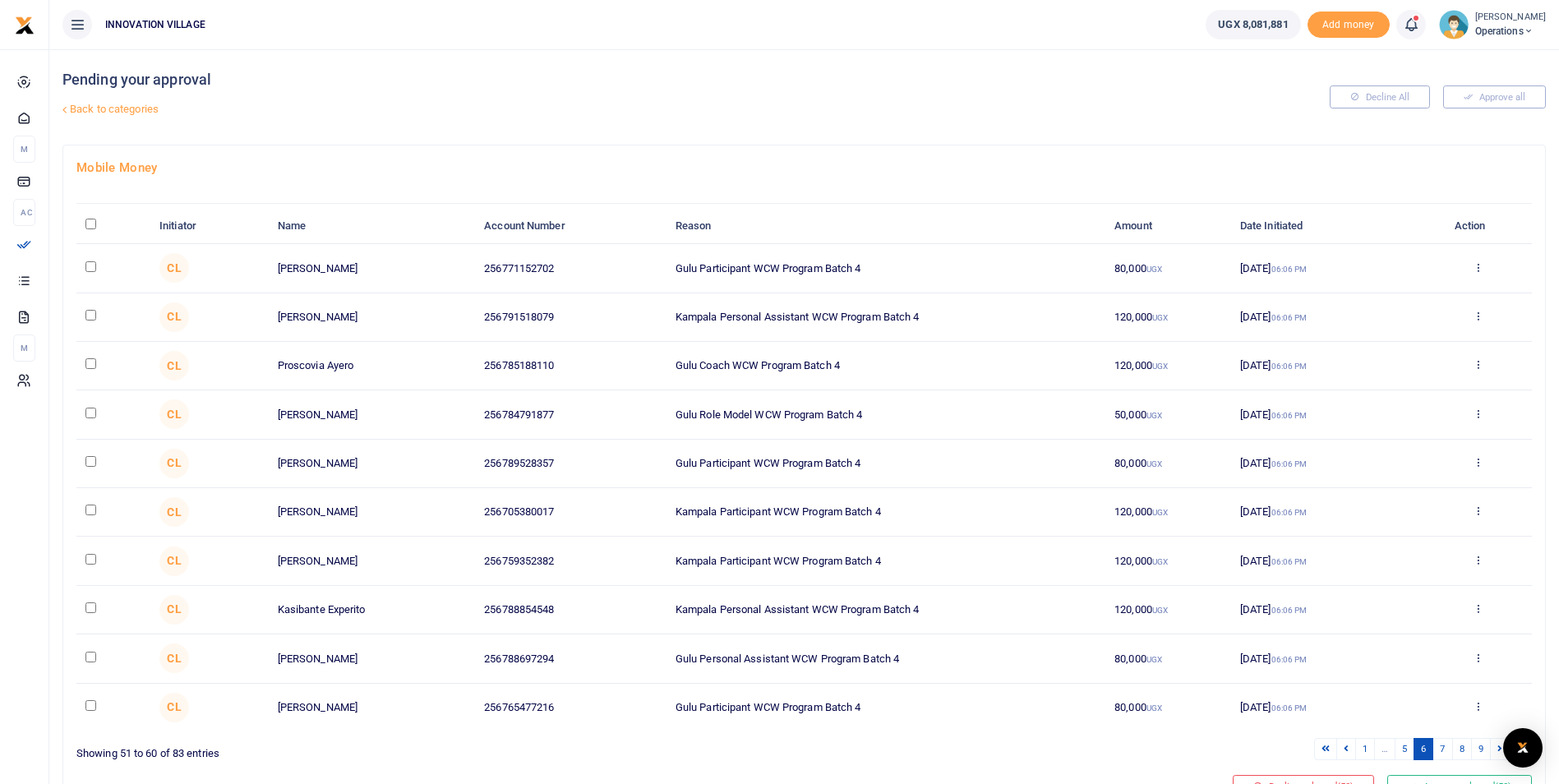
click at [86, 268] on input "checkbox" at bounding box center [91, 267] width 11 height 11
checkbox input "true"
click at [89, 316] on input "checkbox" at bounding box center [91, 315] width 11 height 11
checkbox input "true"
click at [90, 366] on input "checkbox" at bounding box center [91, 363] width 11 height 11
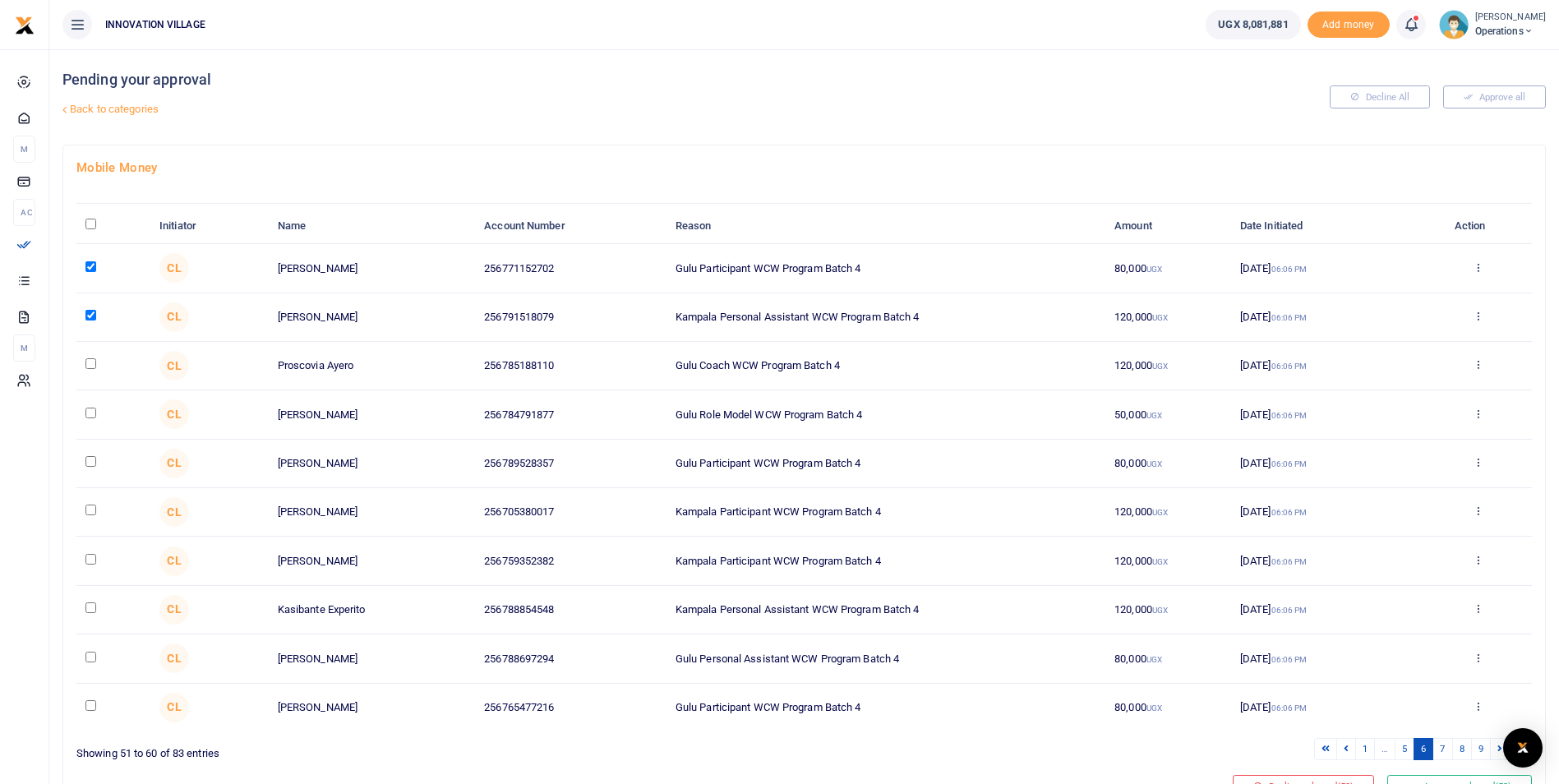
checkbox input "true"
click at [91, 416] on input "checkbox" at bounding box center [91, 413] width 11 height 11
checkbox input "true"
click at [90, 461] on input "checkbox" at bounding box center [91, 461] width 11 height 11
checkbox input "true"
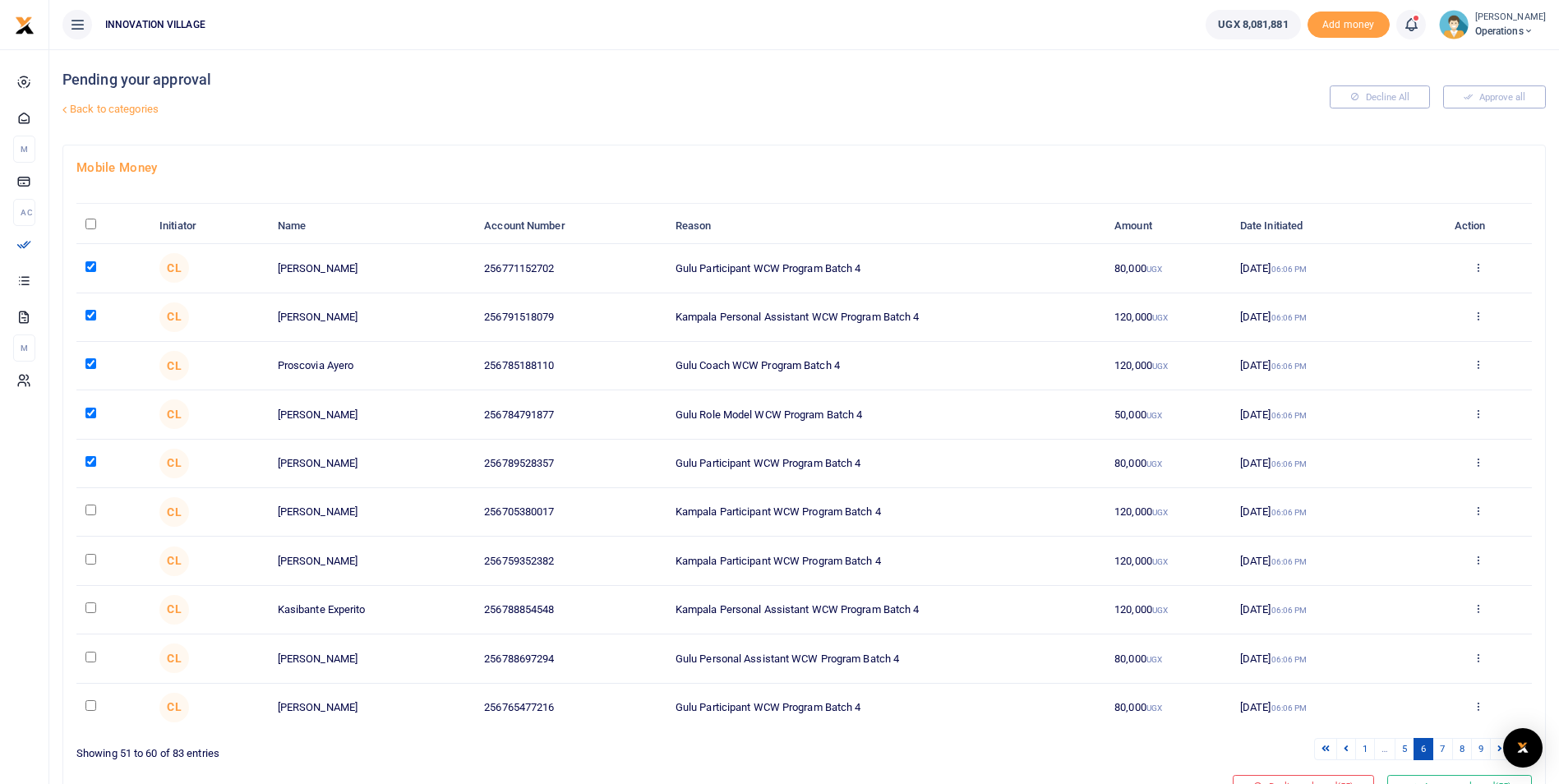
click at [93, 509] on input "checkbox" at bounding box center [91, 510] width 11 height 11
checkbox input "true"
click at [88, 555] on input "checkbox" at bounding box center [91, 559] width 11 height 11
checkbox input "true"
click at [96, 607] on input "checkbox" at bounding box center [91, 607] width 11 height 11
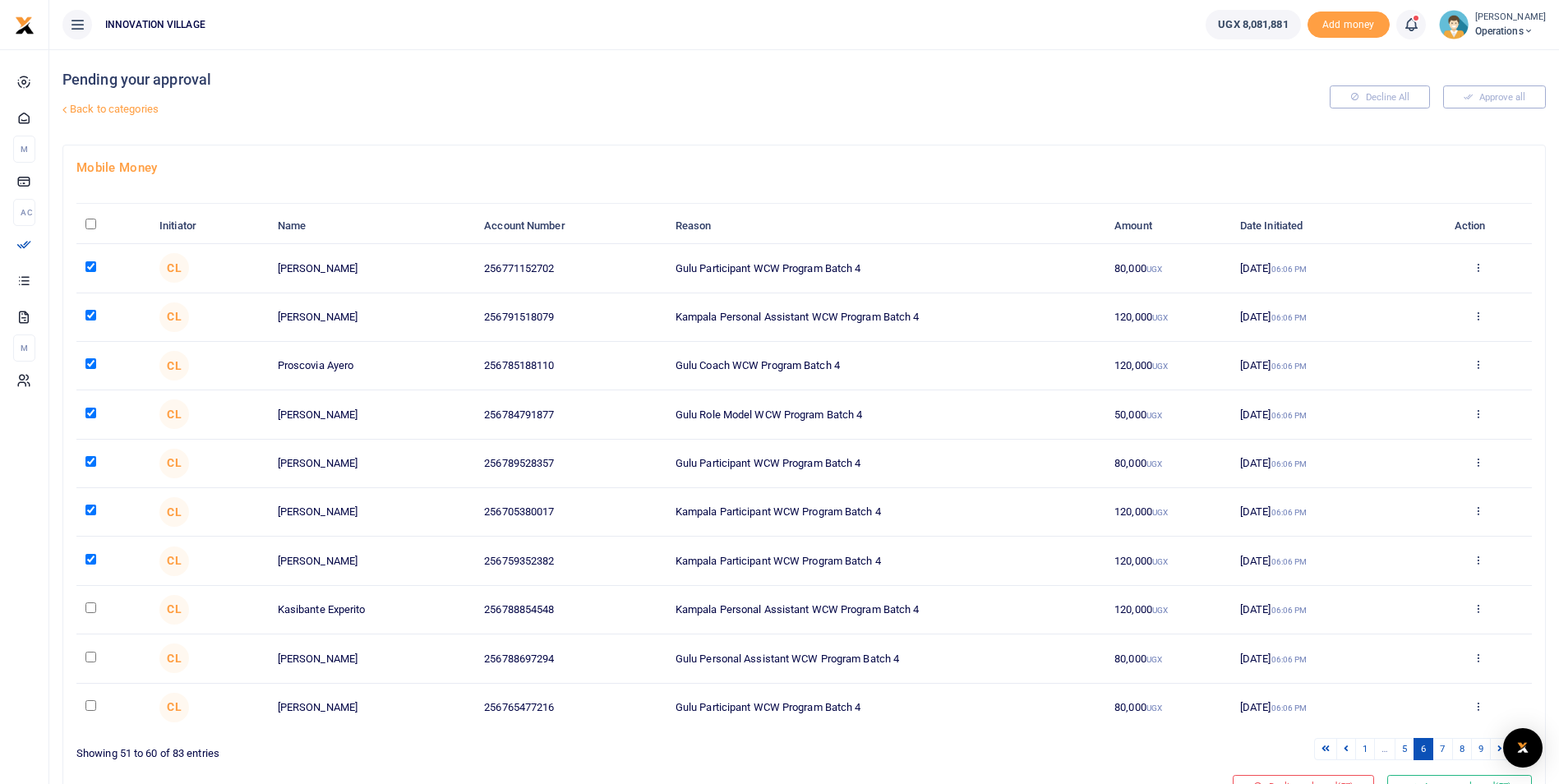
checkbox input "true"
click at [89, 661] on input "checkbox" at bounding box center [91, 657] width 11 height 11
checkbox input "true"
click at [89, 710] on input "checkbox" at bounding box center [91, 705] width 11 height 11
checkbox input "true"
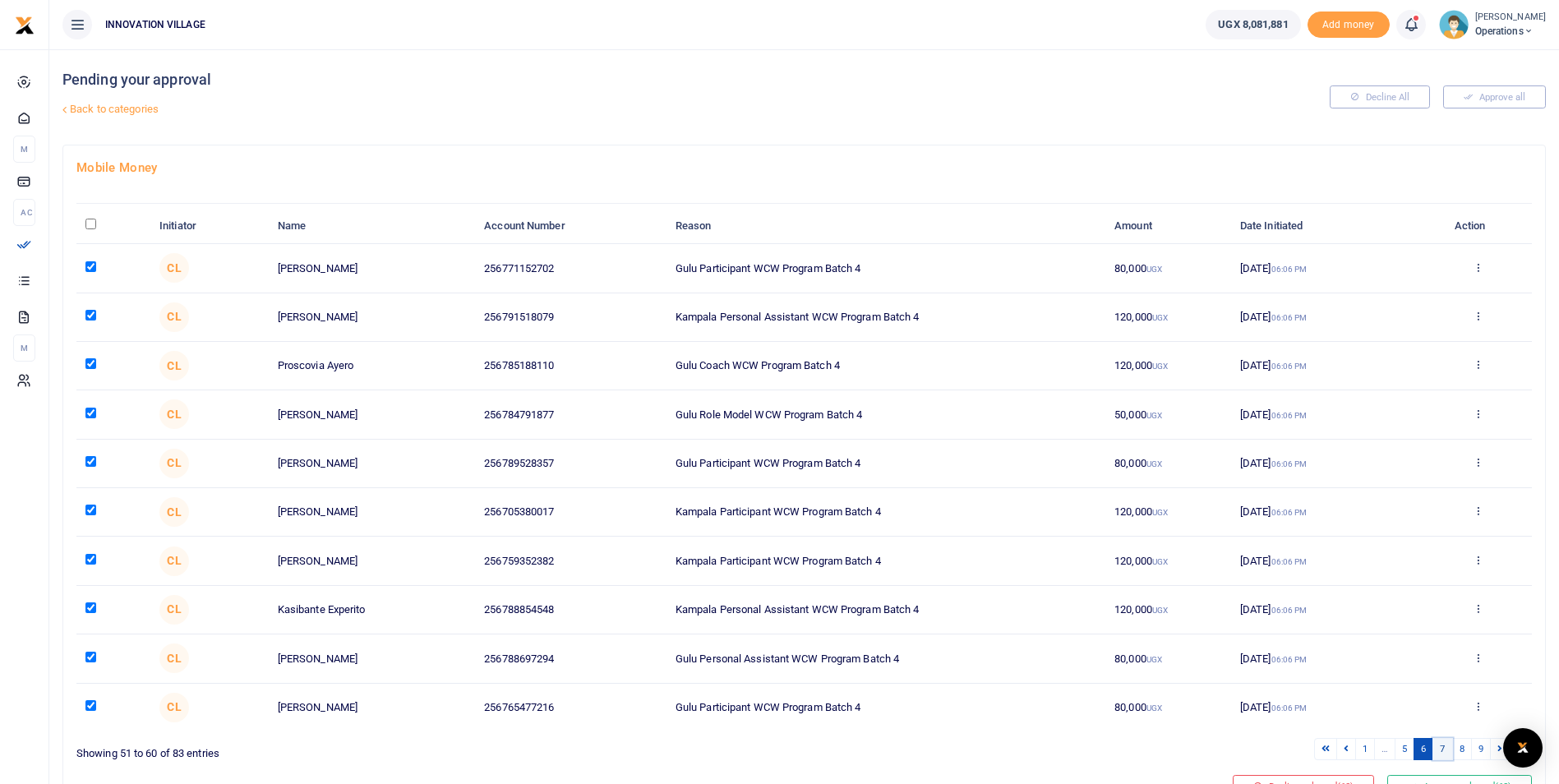
click at [1443, 751] on link "7" at bounding box center [1442, 749] width 19 height 22
click at [91, 268] on input "checkbox" at bounding box center [91, 267] width 11 height 11
checkbox input "true"
click at [89, 319] on input "checkbox" at bounding box center [91, 315] width 11 height 11
checkbox input "true"
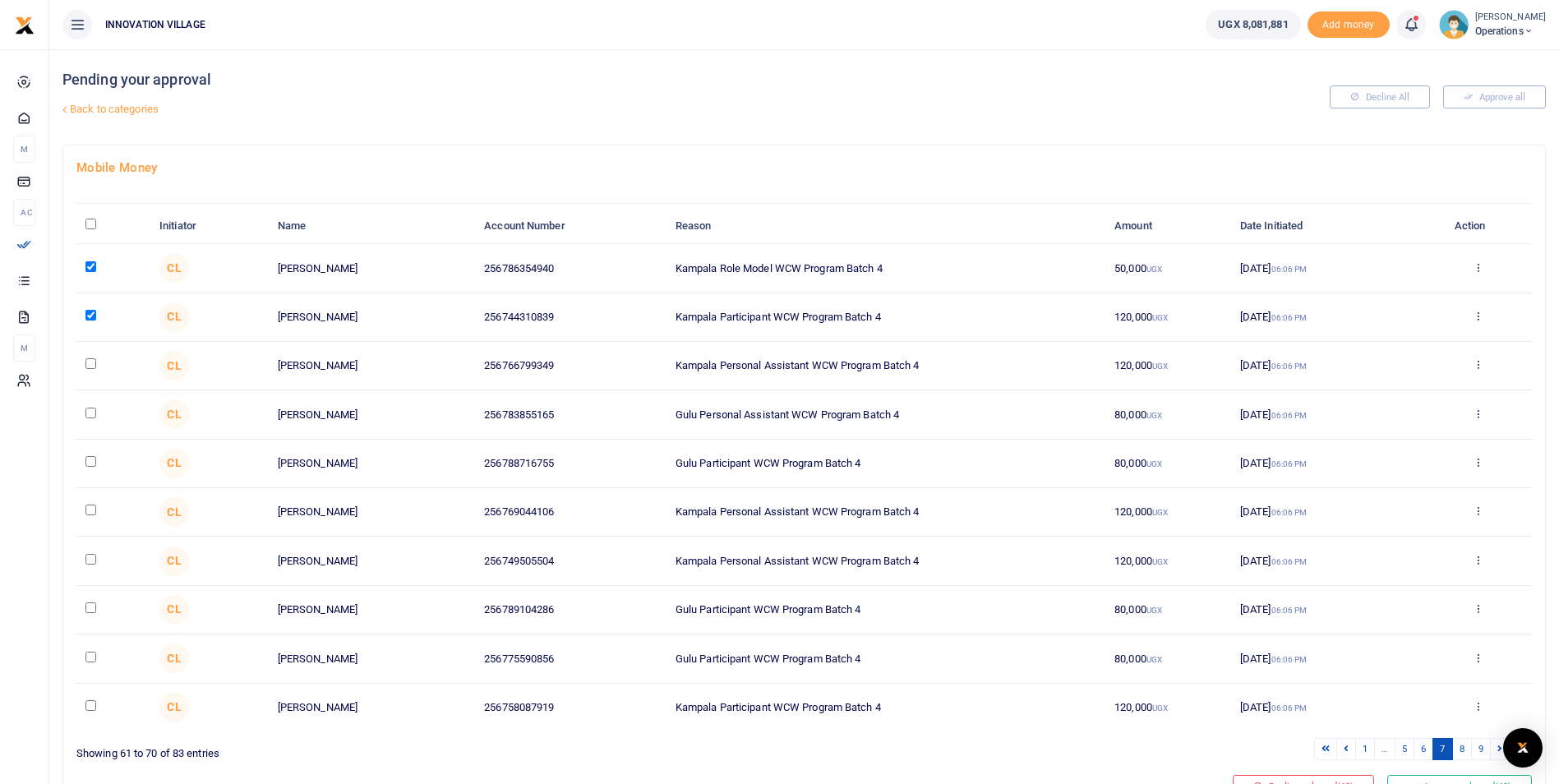
click at [92, 368] on input "checkbox" at bounding box center [91, 363] width 11 height 11
checkbox input "true"
click at [91, 411] on input "checkbox" at bounding box center [91, 413] width 11 height 11
checkbox input "true"
click at [93, 465] on input "checkbox" at bounding box center [91, 461] width 11 height 11
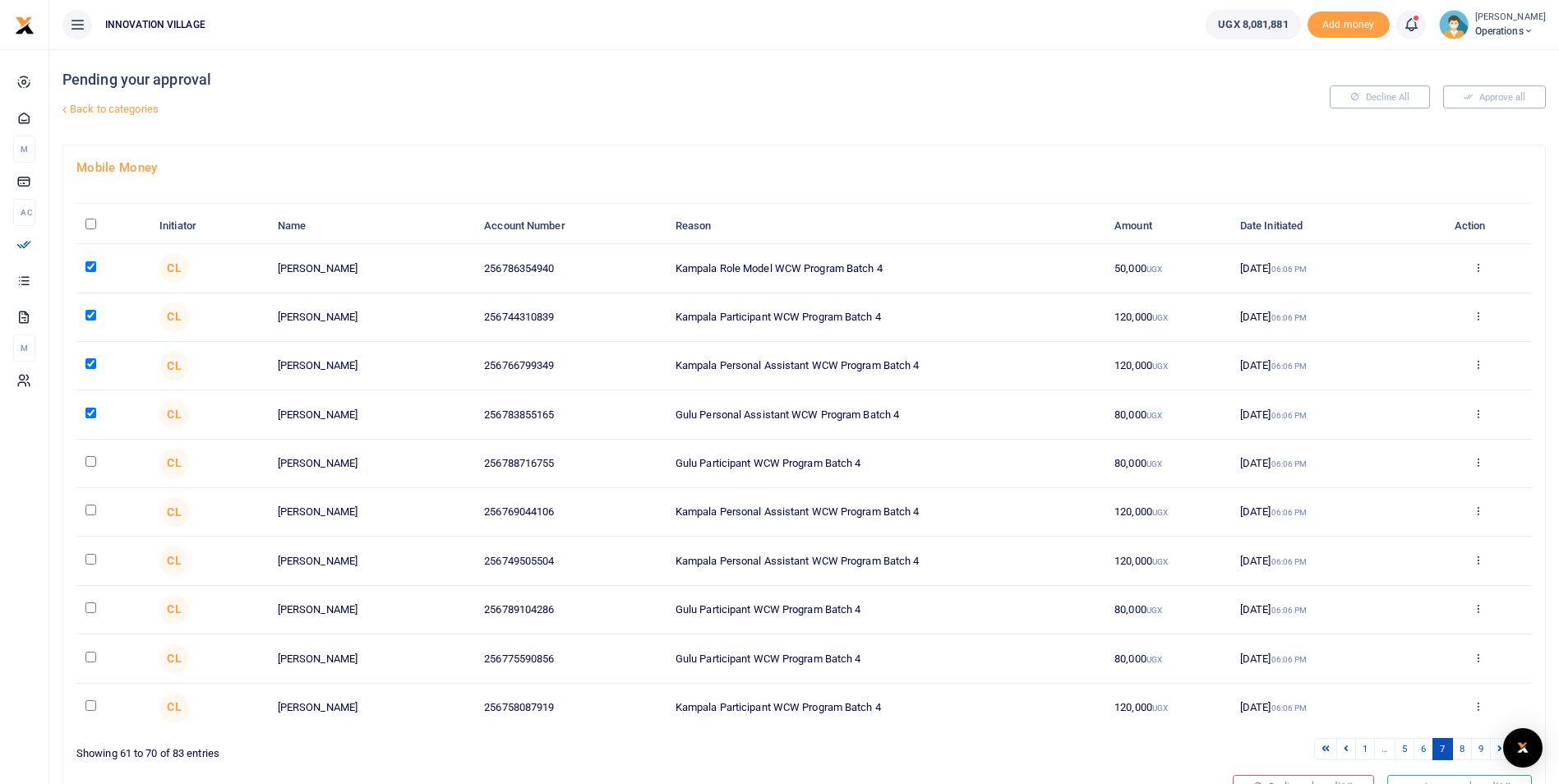
checkbox input "true"
click at [91, 511] on input "checkbox" at bounding box center [91, 510] width 11 height 11
checkbox input "true"
click at [87, 562] on input "checkbox" at bounding box center [91, 559] width 11 height 11
checkbox input "true"
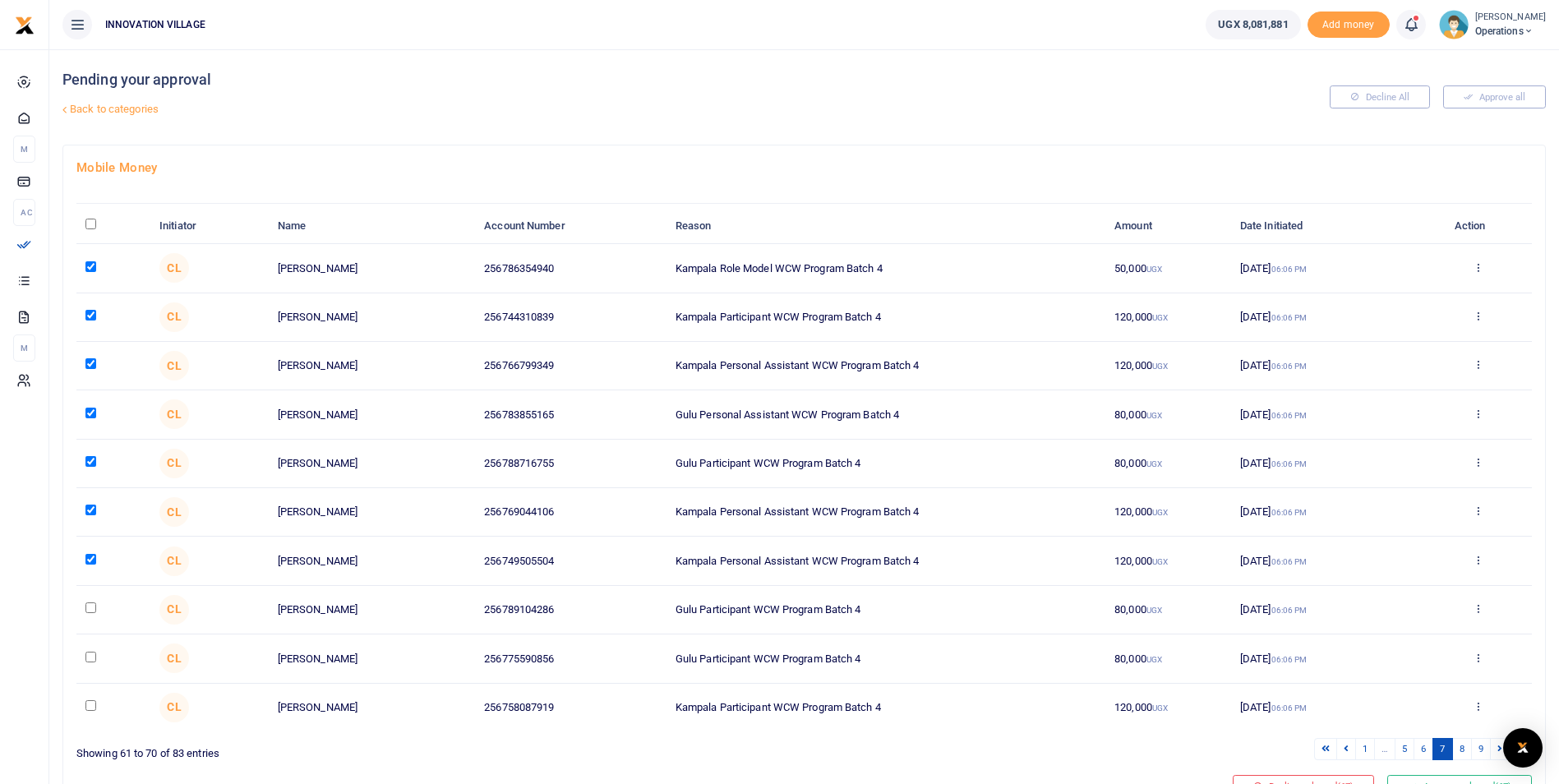
click at [91, 612] on input "checkbox" at bounding box center [91, 607] width 11 height 11
checkbox input "true"
click at [87, 658] on input "checkbox" at bounding box center [91, 657] width 11 height 11
checkbox input "true"
click at [90, 706] on input "checkbox" at bounding box center [91, 705] width 11 height 11
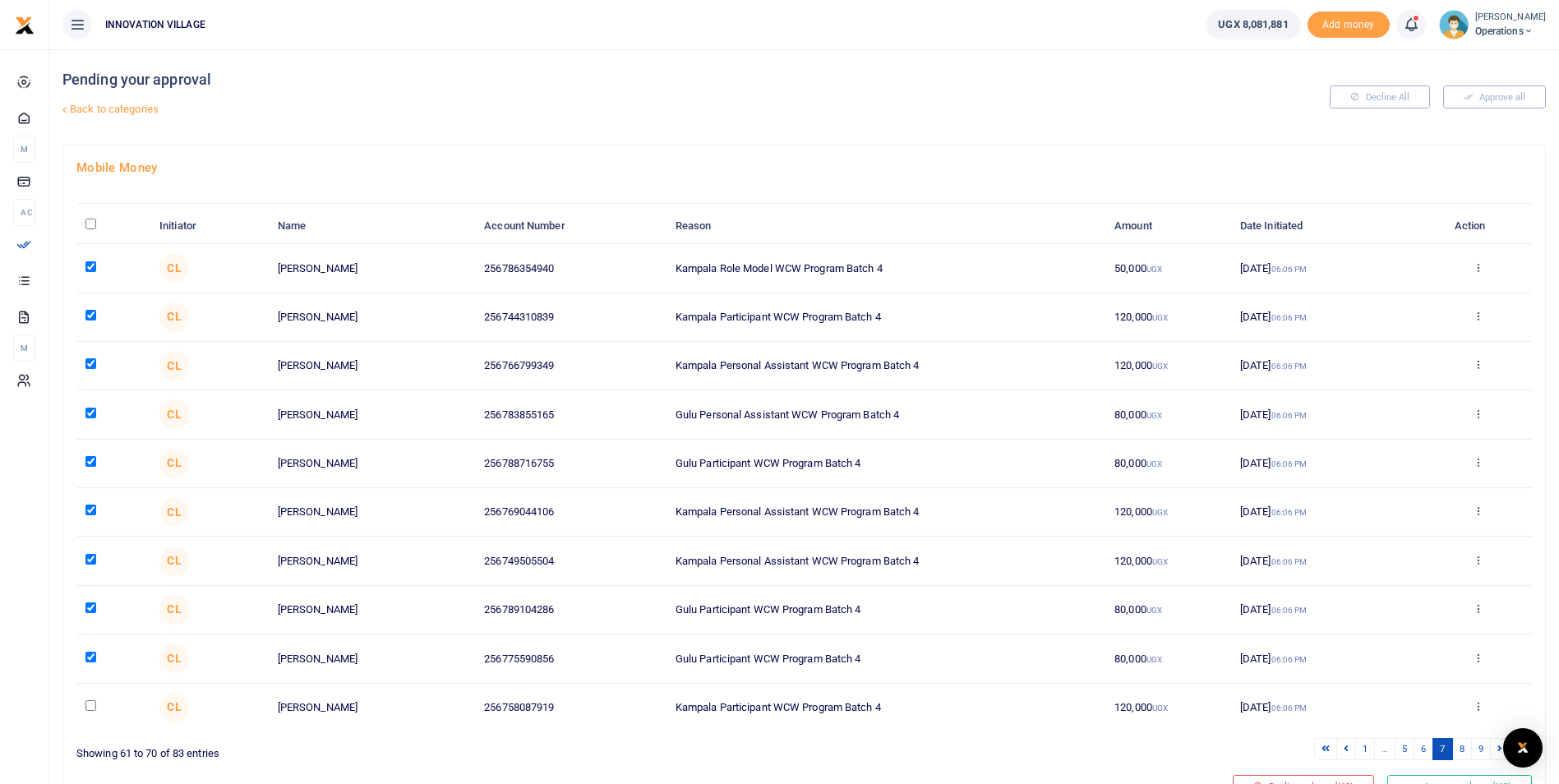
checkbox input "true"
click at [1467, 751] on link "8" at bounding box center [1461, 749] width 19 height 22
click at [87, 264] on input "checkbox" at bounding box center [91, 267] width 11 height 11
checkbox input "true"
click at [89, 320] on td at bounding box center [114, 318] width 74 height 49
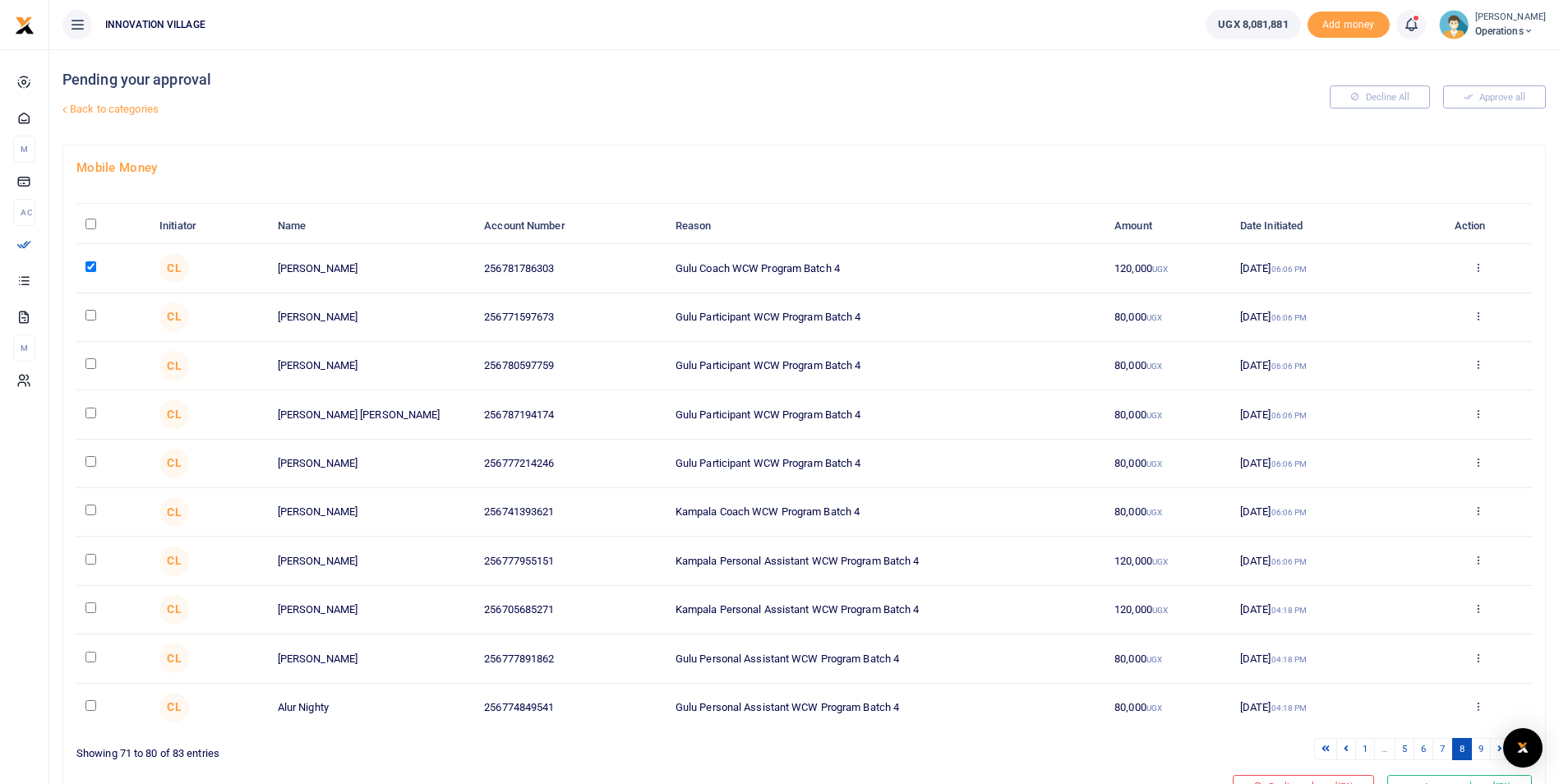
click at [88, 310] on input "checkbox" at bounding box center [91, 315] width 11 height 11
checkbox input "true"
click at [93, 367] on input "checkbox" at bounding box center [91, 363] width 11 height 11
checkbox input "true"
click at [93, 411] on input "checkbox" at bounding box center [91, 413] width 11 height 11
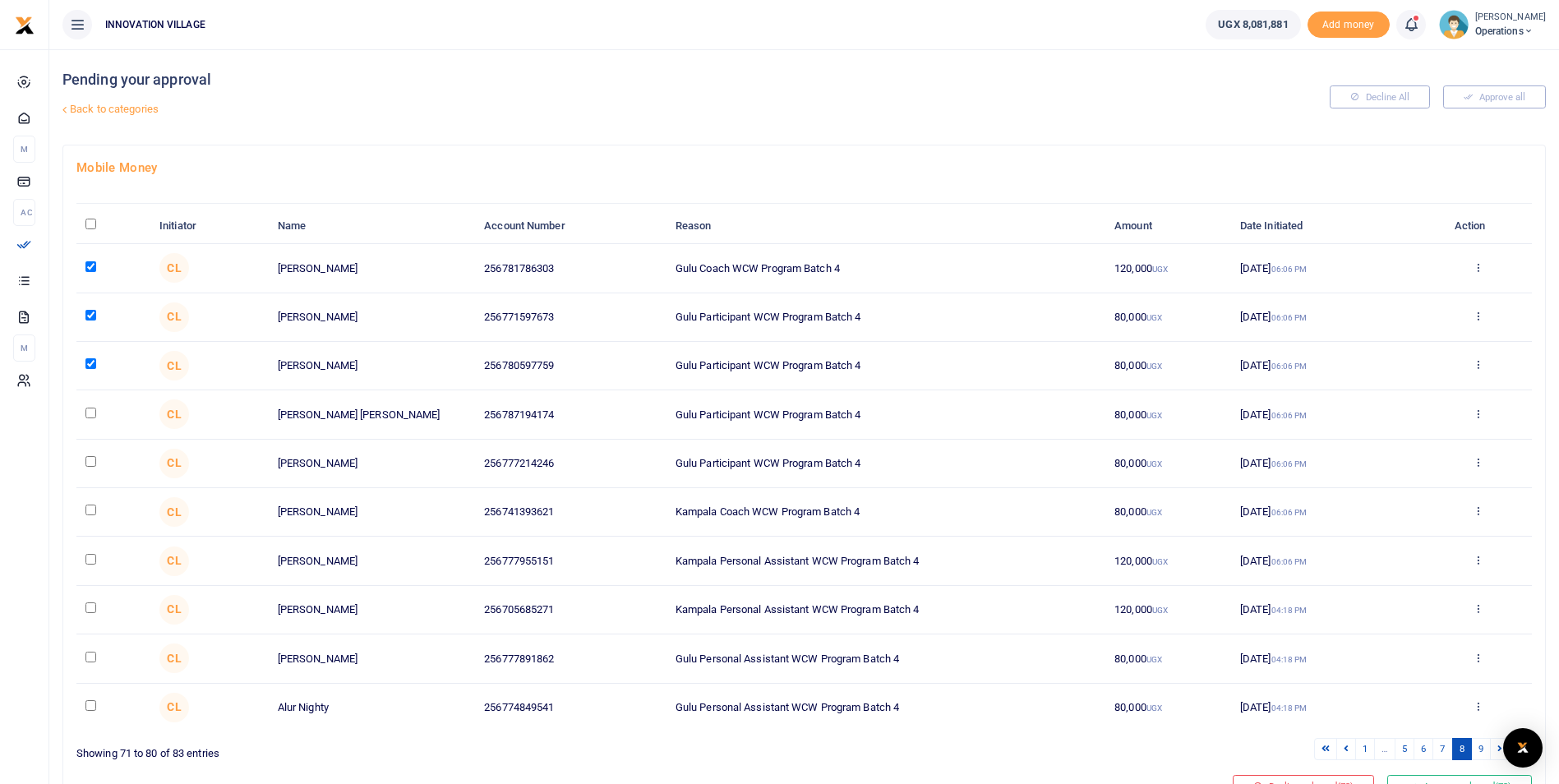
checkbox input "true"
click at [89, 464] on input "checkbox" at bounding box center [91, 461] width 11 height 11
checkbox input "true"
click at [92, 511] on input "checkbox" at bounding box center [91, 510] width 11 height 11
checkbox input "true"
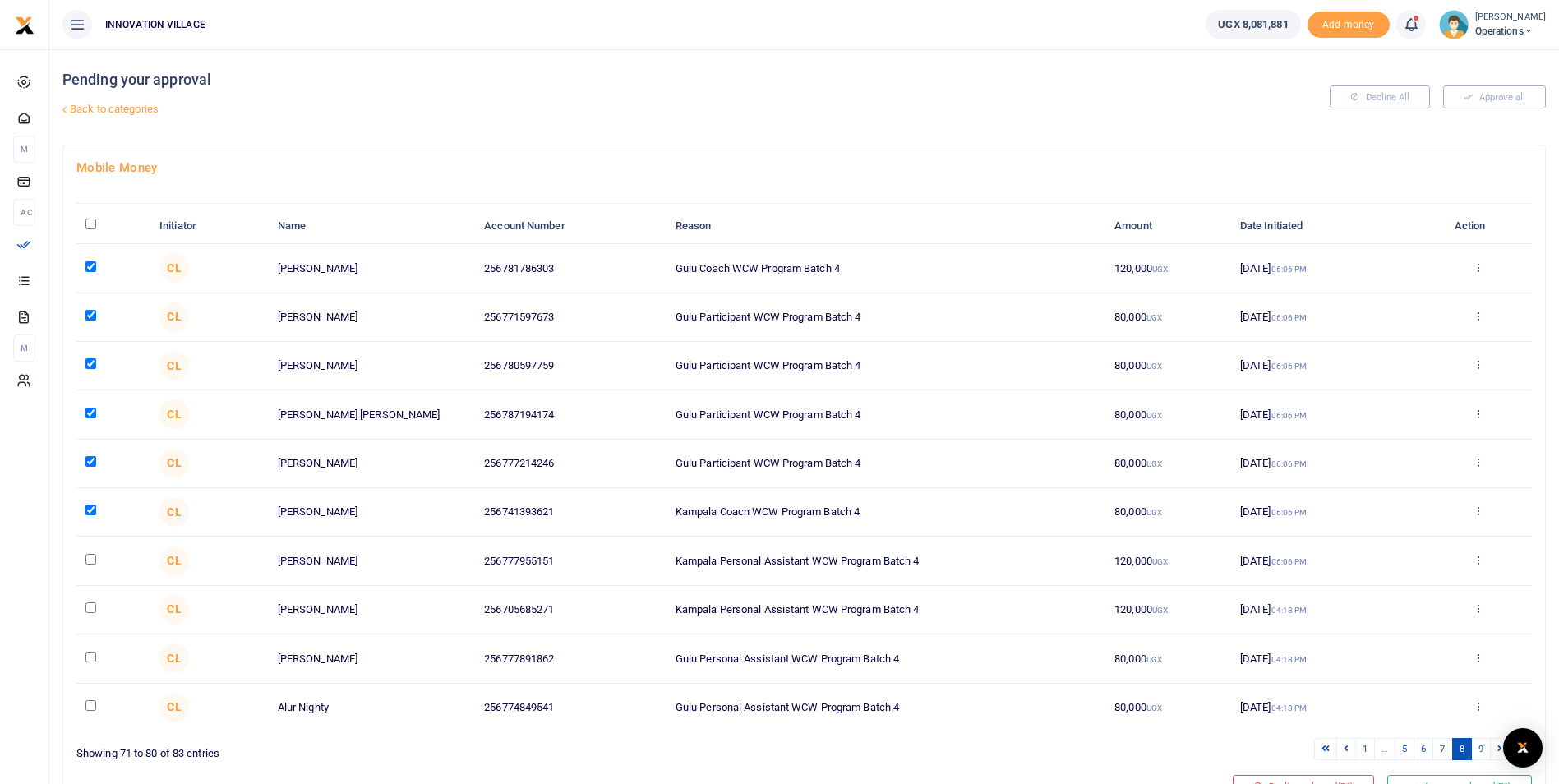
click at [91, 563] on input "checkbox" at bounding box center [91, 559] width 11 height 11
checkbox input "true"
click at [90, 608] on input "checkbox" at bounding box center [91, 607] width 11 height 11
checkbox input "true"
click at [92, 659] on input "checkbox" at bounding box center [91, 657] width 11 height 11
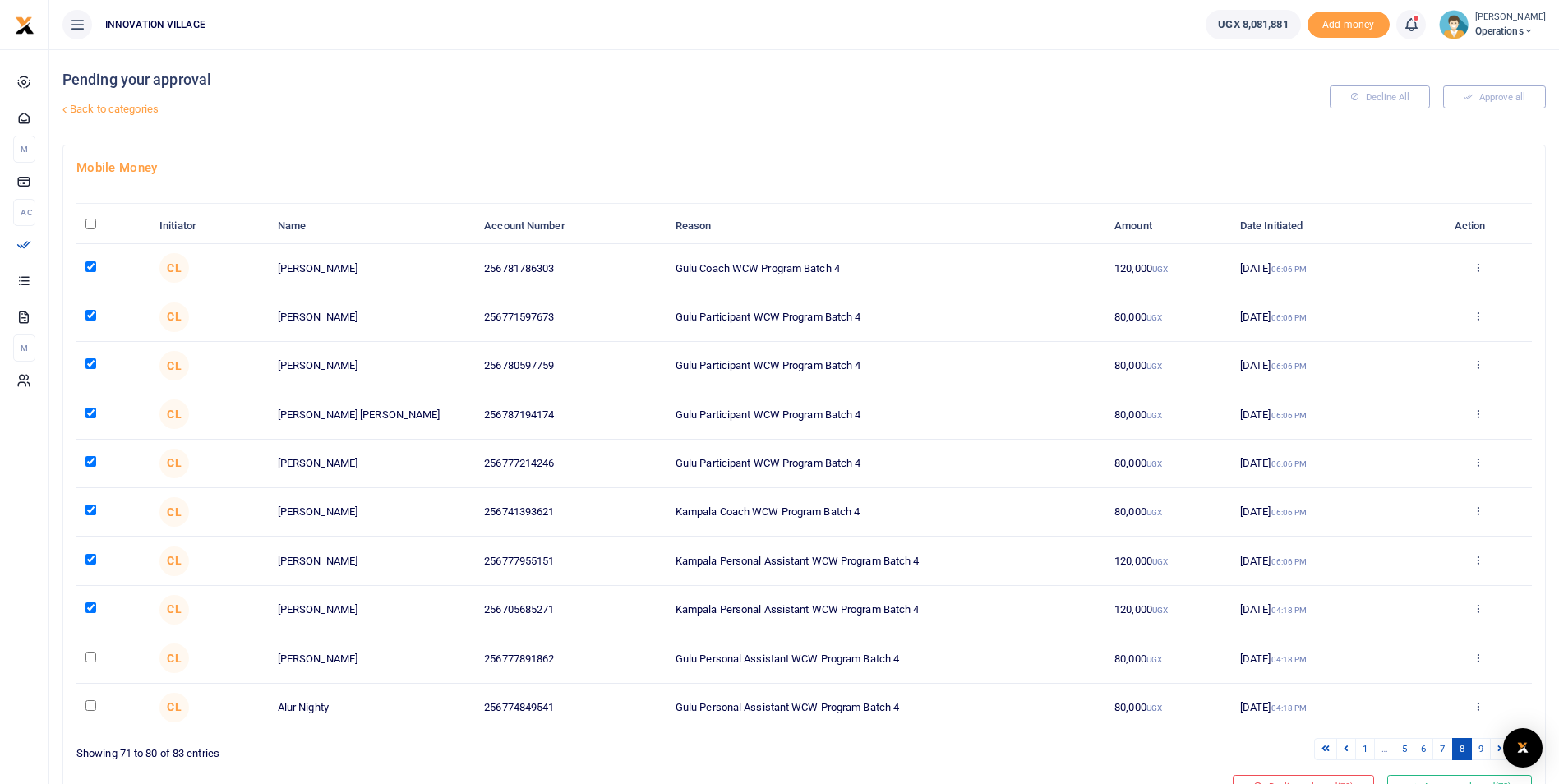
checkbox input "true"
click at [92, 707] on input "checkbox" at bounding box center [91, 705] width 11 height 11
checkbox input "true"
click at [1481, 752] on link "9" at bounding box center [1481, 749] width 19 height 22
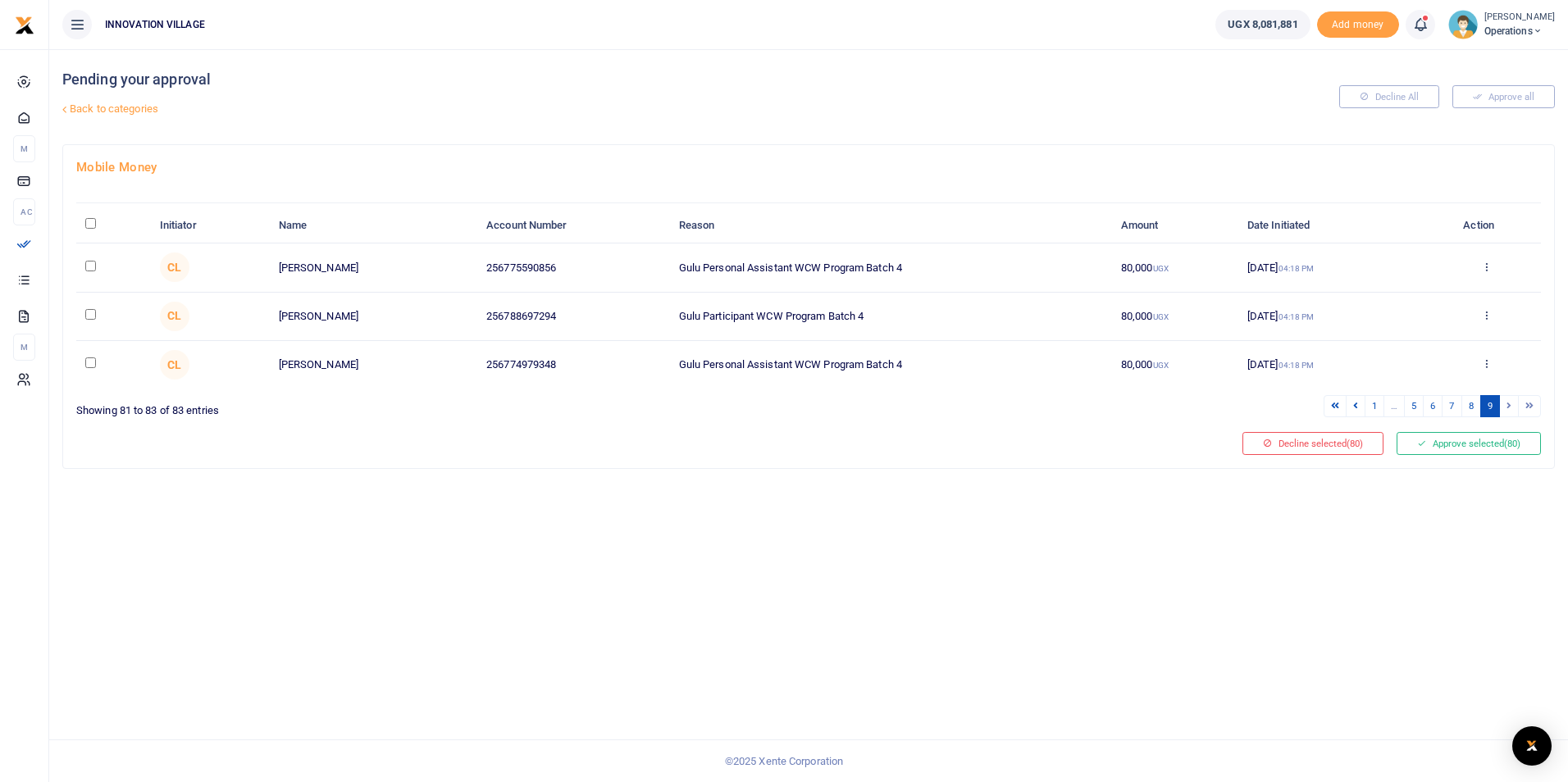
click at [91, 265] on input "checkbox" at bounding box center [91, 266] width 11 height 11
checkbox input "true"
click at [91, 314] on input "checkbox" at bounding box center [91, 314] width 11 height 11
checkbox input "true"
click at [91, 363] on input "checkbox" at bounding box center [91, 362] width 11 height 11
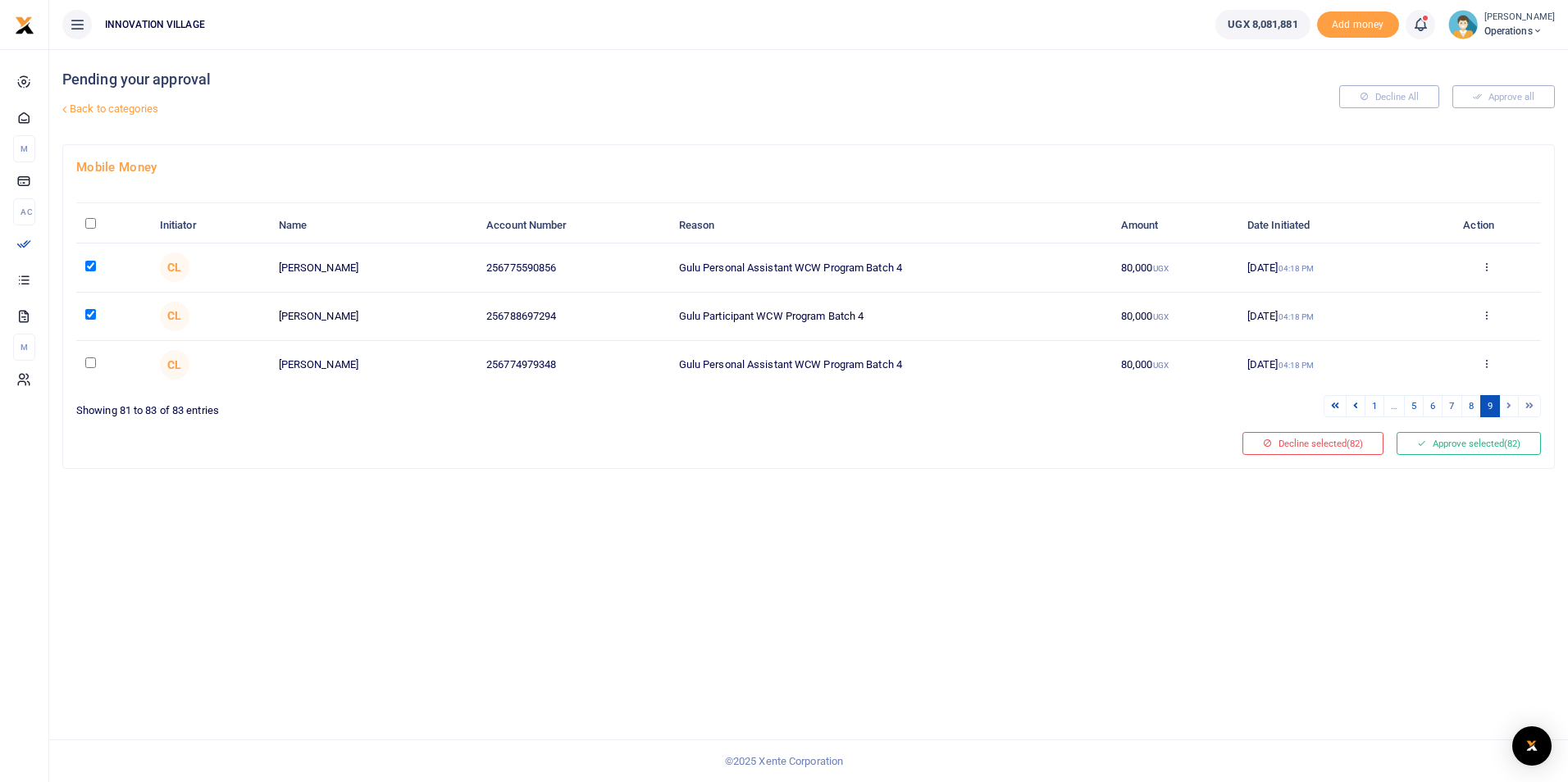
checkbox input "true"
click at [1464, 445] on button "Approve selected (83)" at bounding box center [1469, 443] width 144 height 23
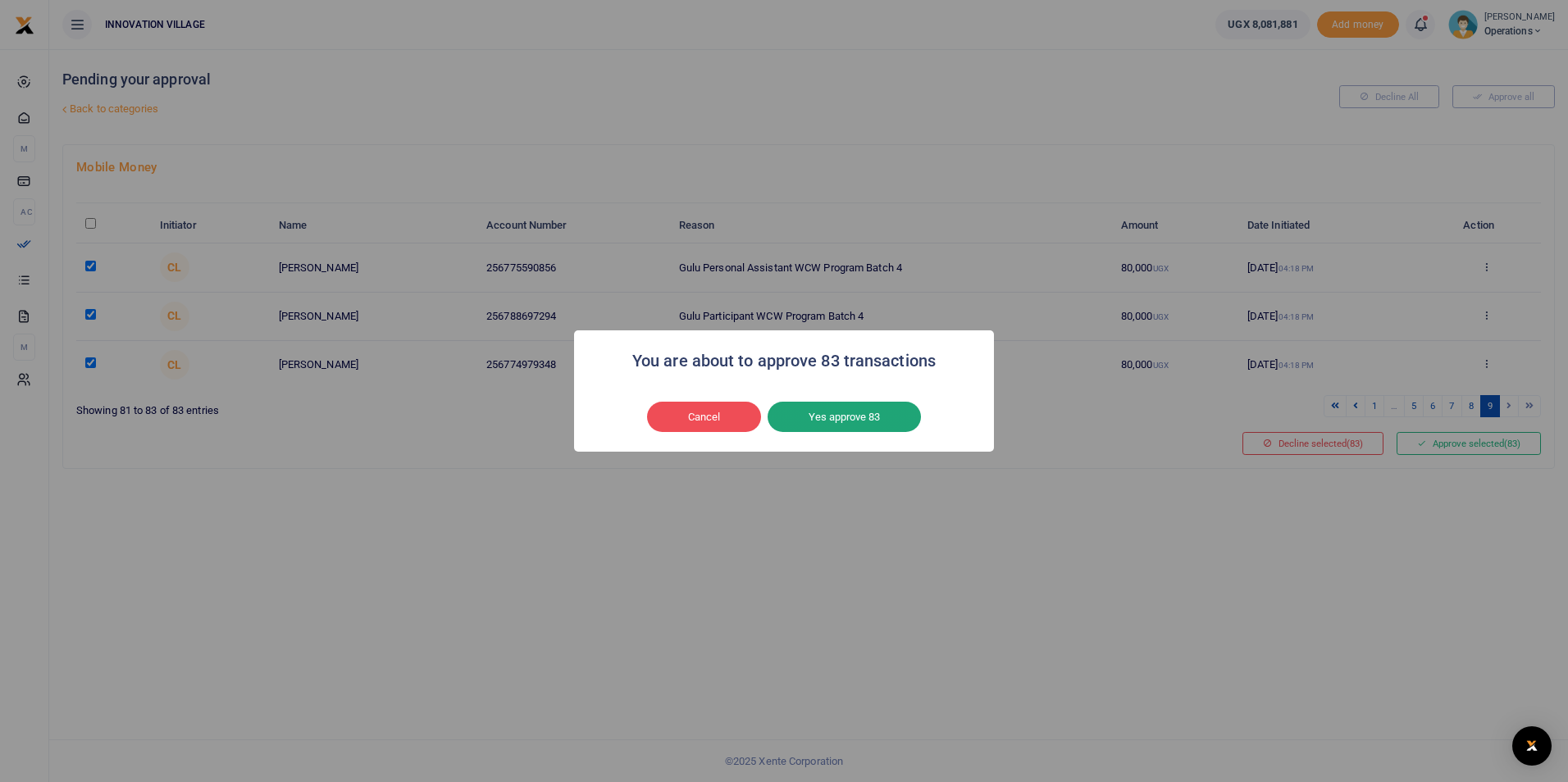
click at [849, 419] on button "Yes approve 83" at bounding box center [844, 417] width 154 height 31
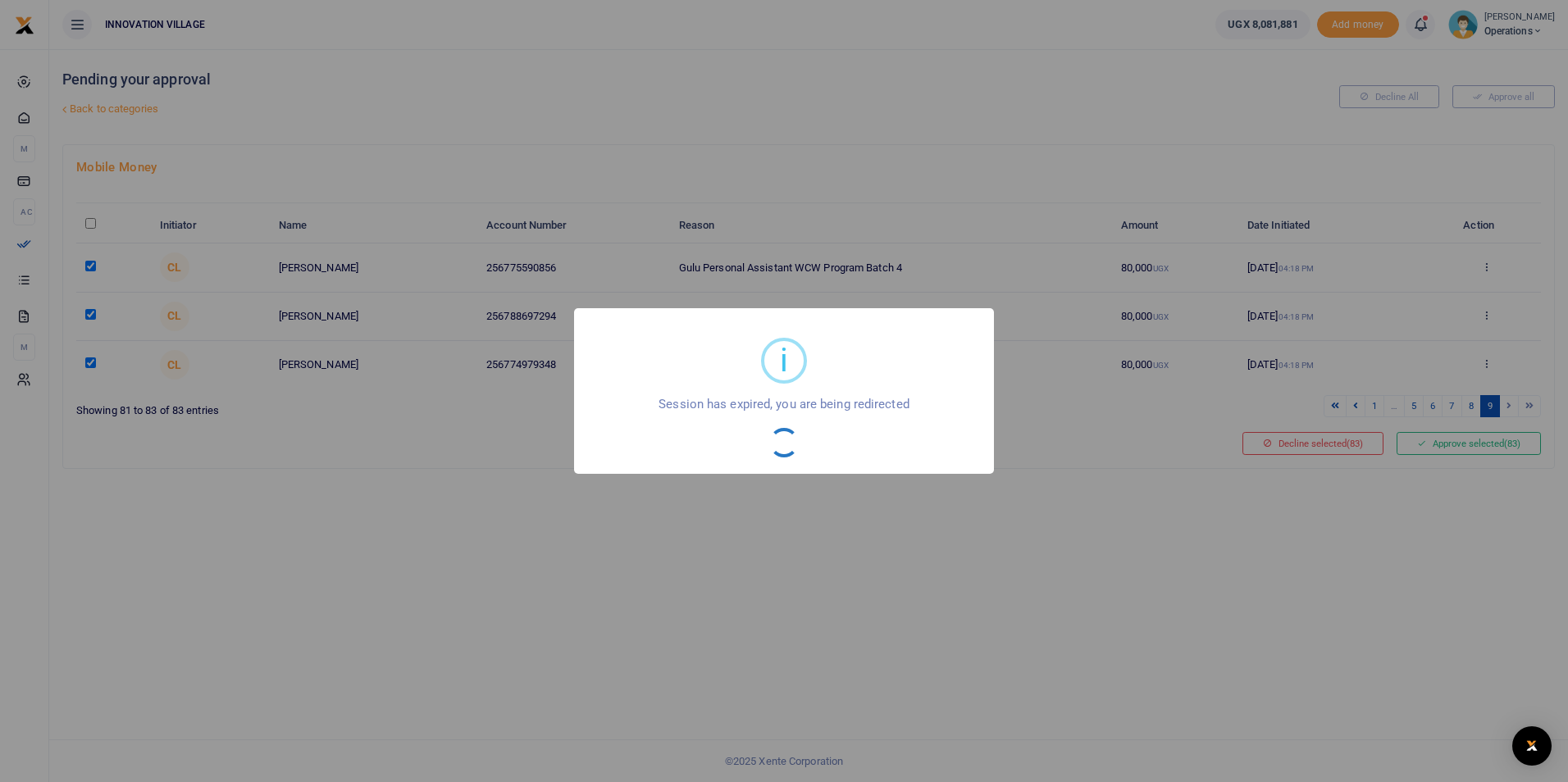
click at [870, 555] on div "i × Session has expired, you are being redirected OK No Cancel" at bounding box center [784, 391] width 1568 height 782
